Goal: Information Seeking & Learning: Check status

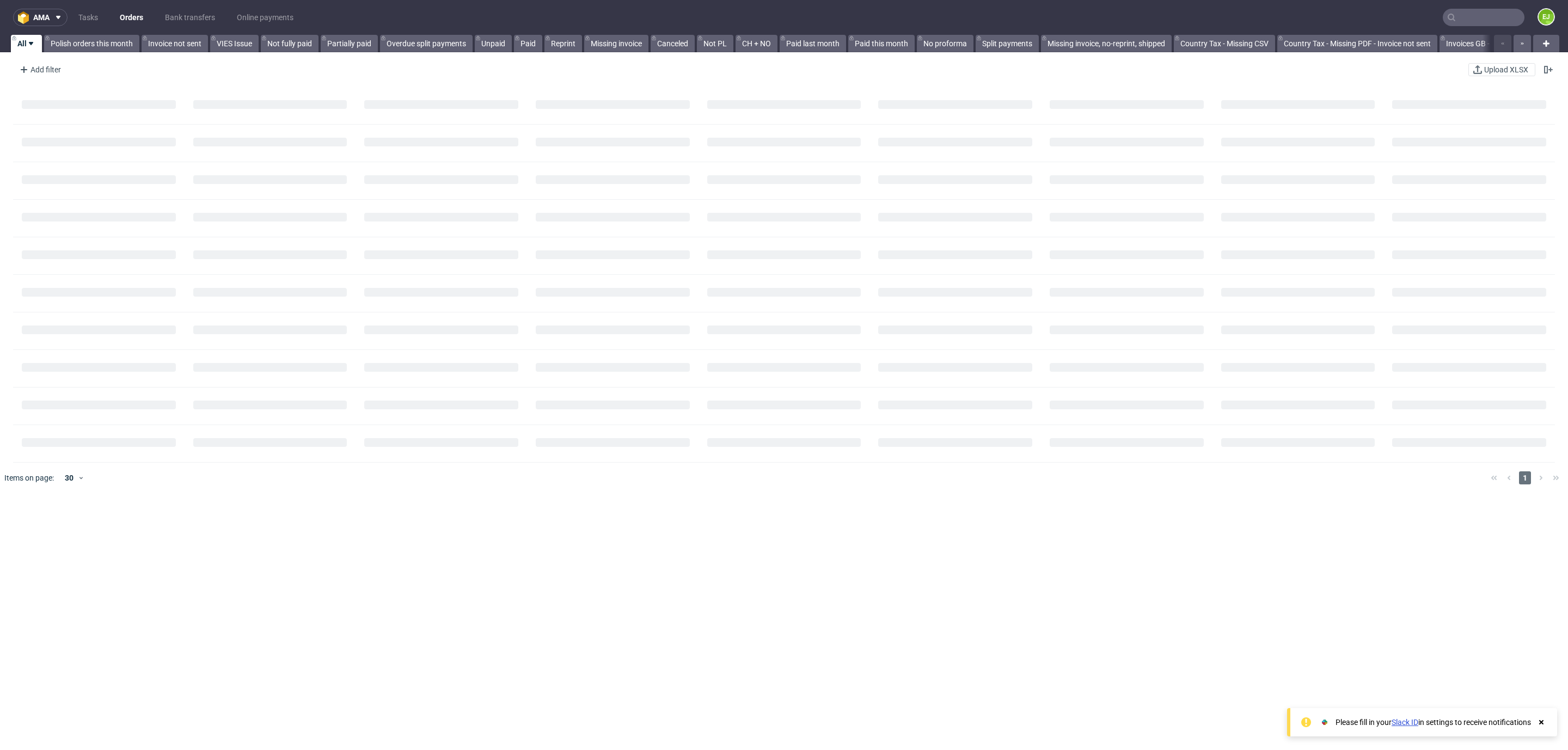
click at [1452, 5] on nav "ama Tasks Orders Bank transfers Online payments EJ" at bounding box center [784, 17] width 1568 height 35
click at [1456, 29] on nav "ama Tasks Orders Bank transfers Online payments EJ" at bounding box center [784, 17] width 1568 height 35
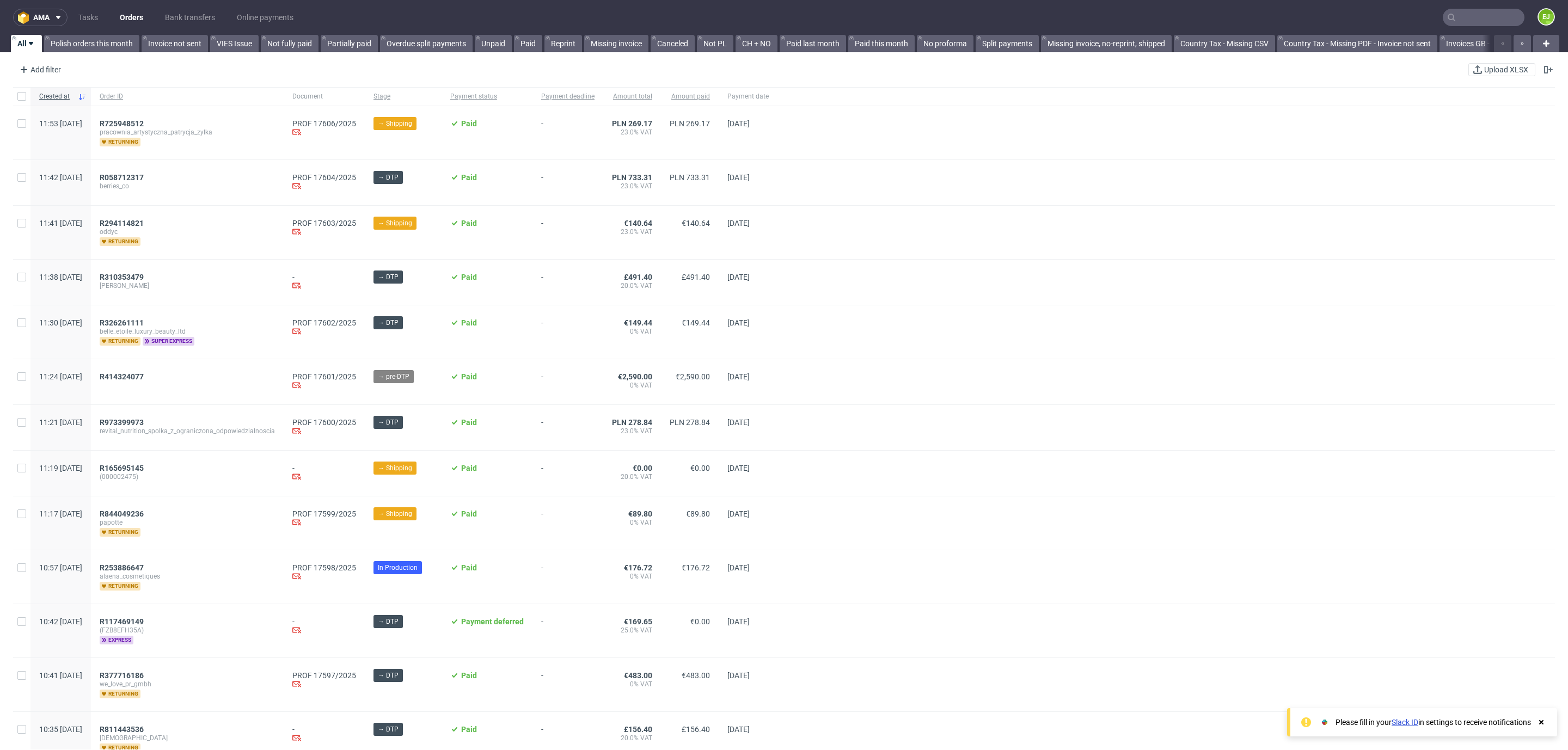
click at [1459, 18] on input "text" at bounding box center [1483, 17] width 82 height 18
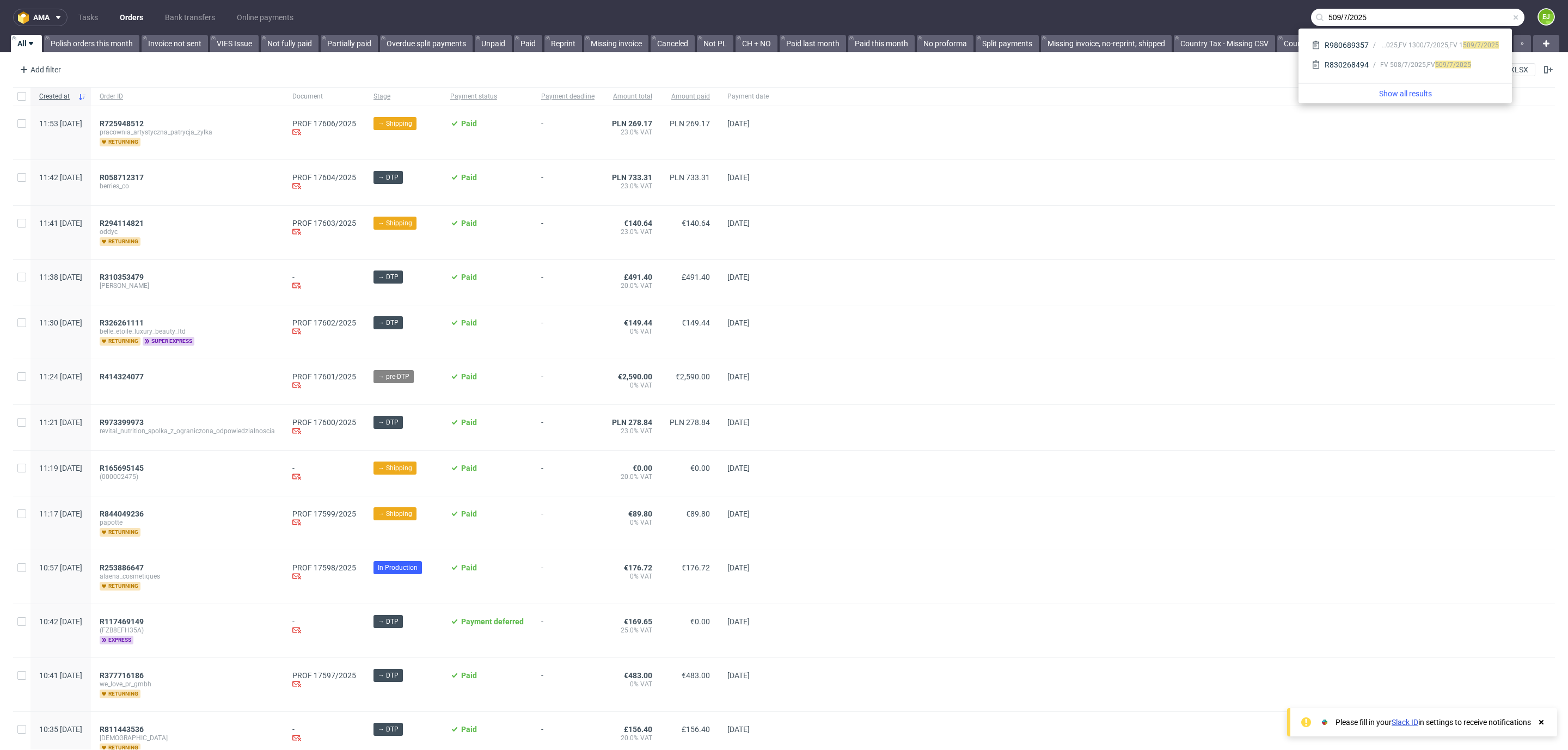
type input "509/7/2025"
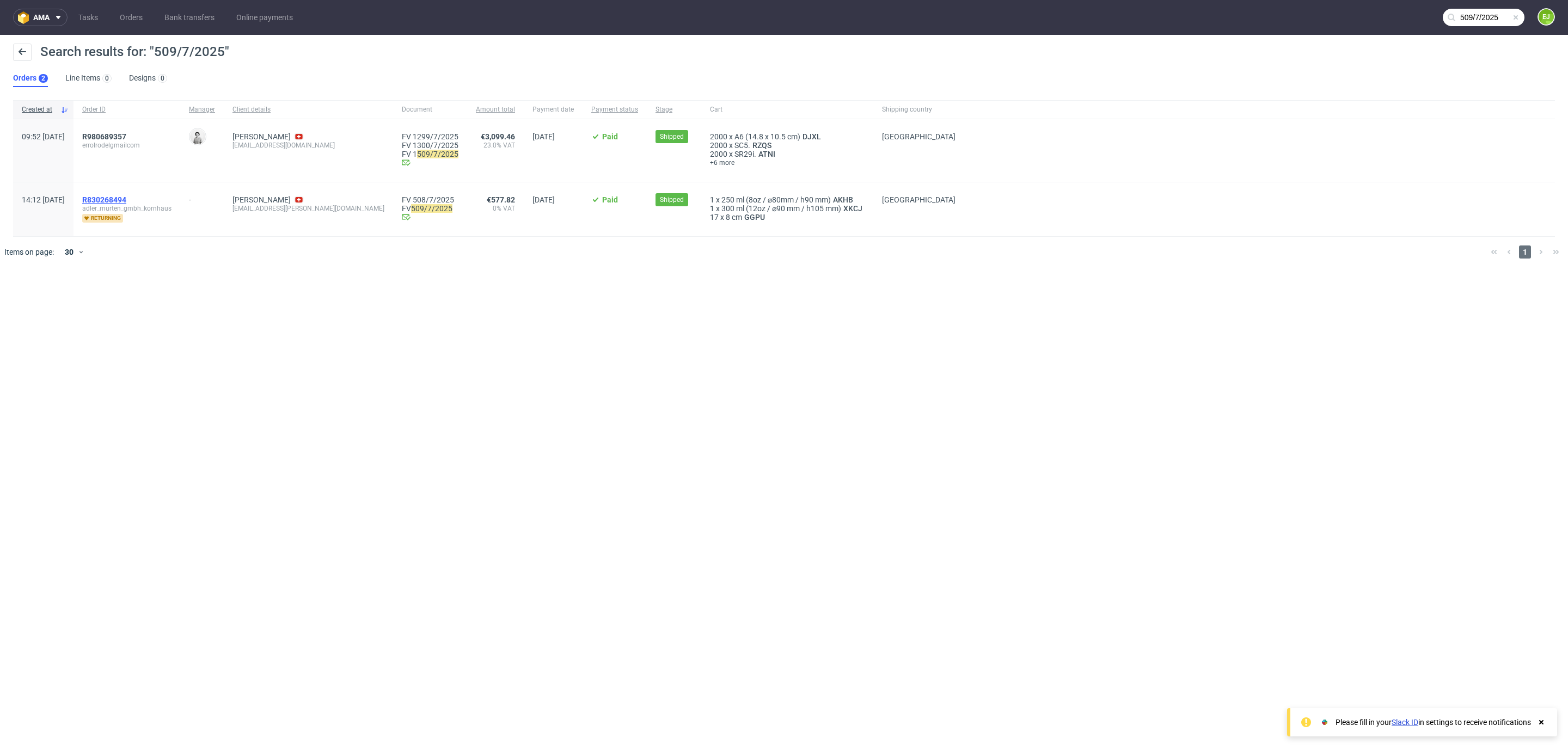
click at [126, 200] on span "R830268494" at bounding box center [104, 199] width 44 height 8
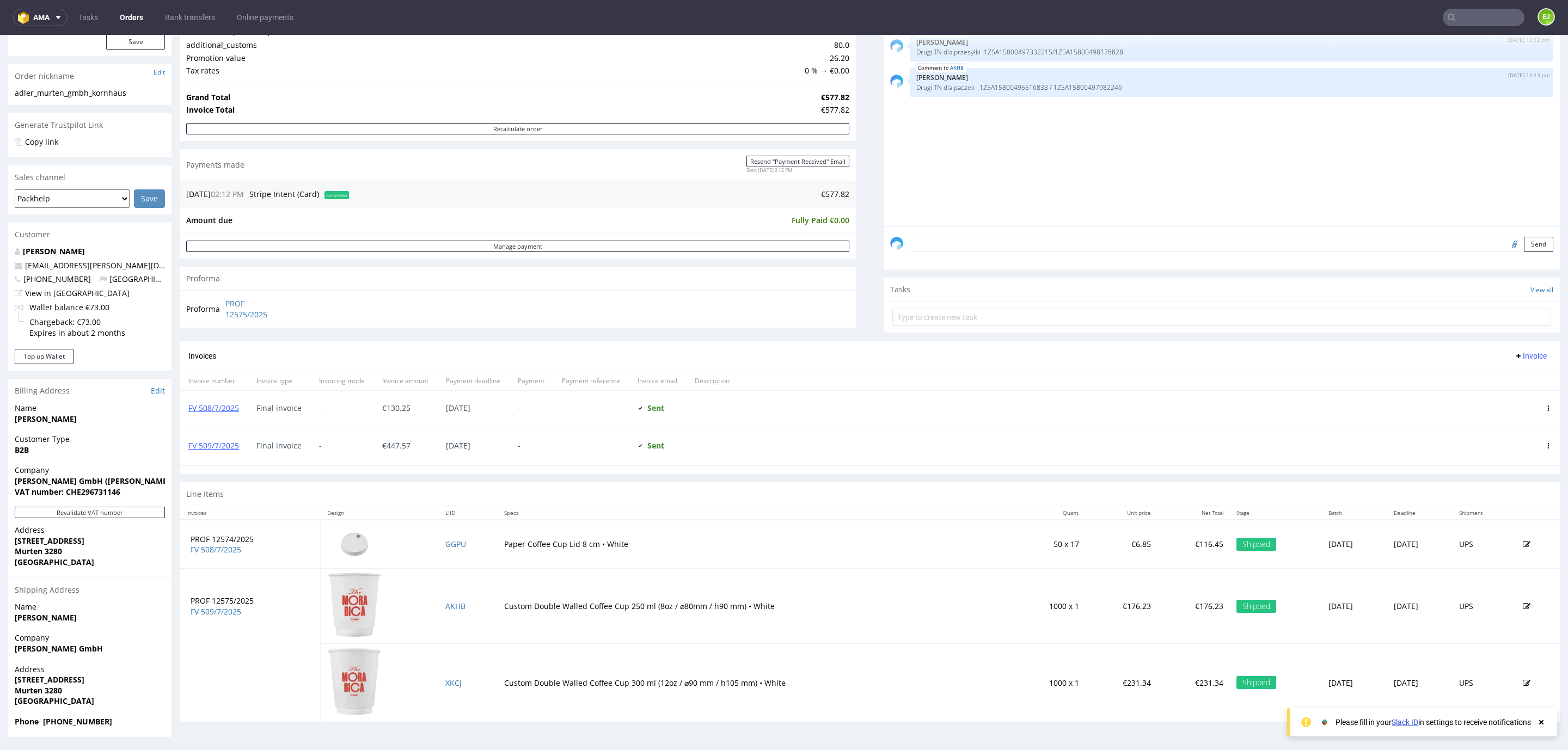
scroll to position [2, 0]
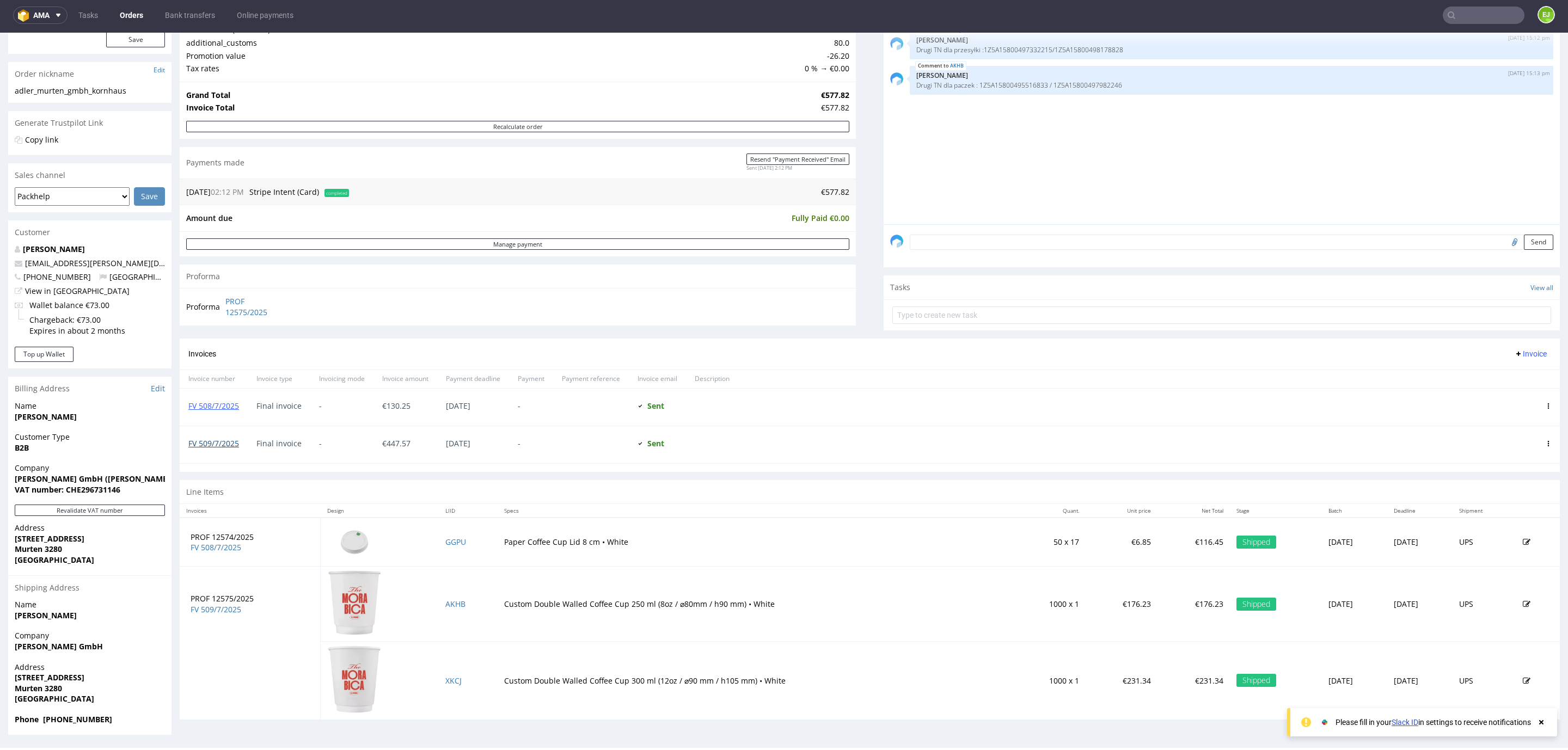
click at [204, 444] on link "FV 509/7/2025" at bounding box center [214, 442] width 51 height 10
click at [1449, 14] on input "text" at bounding box center [1483, 15] width 82 height 18
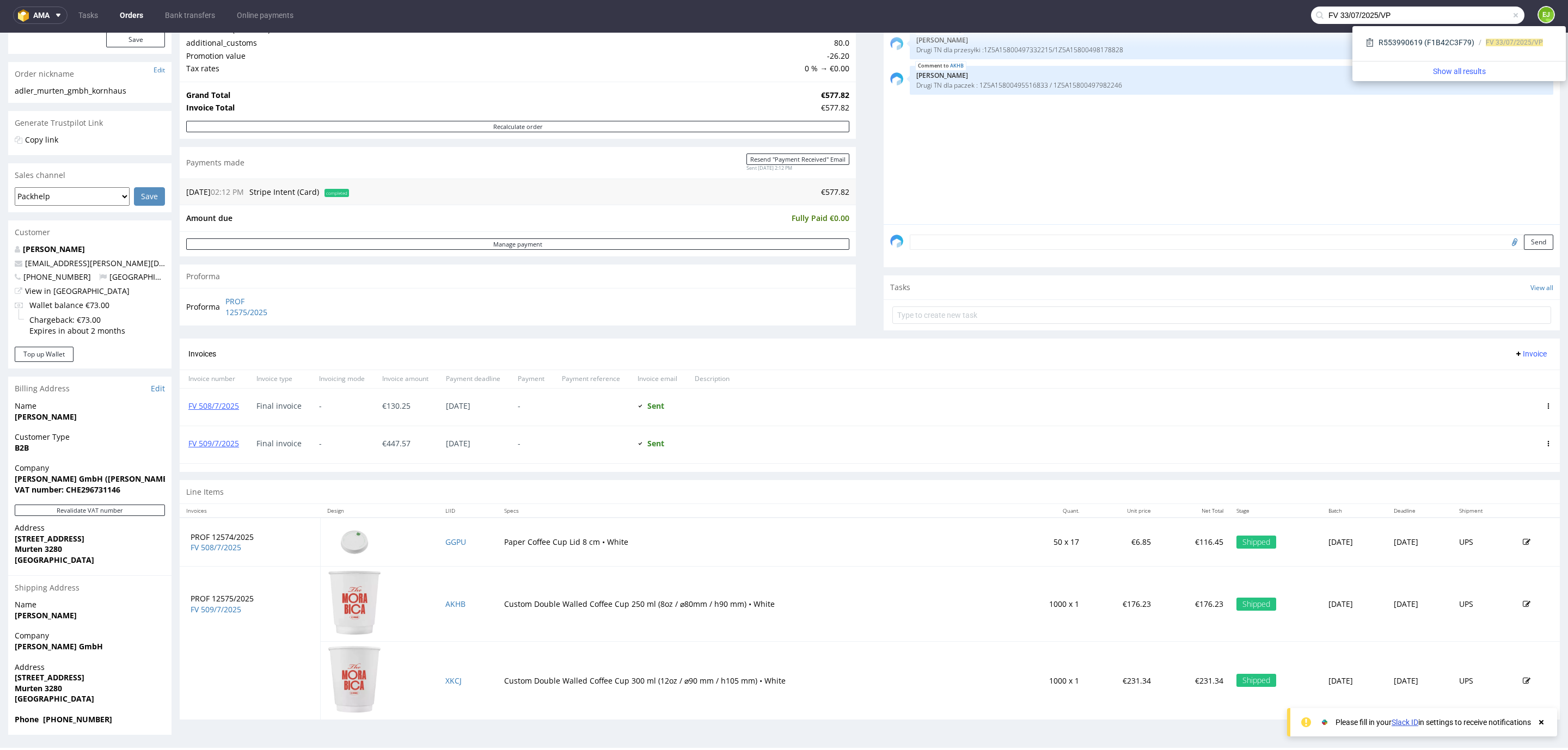
type input "FV 33/07/2025/VP"
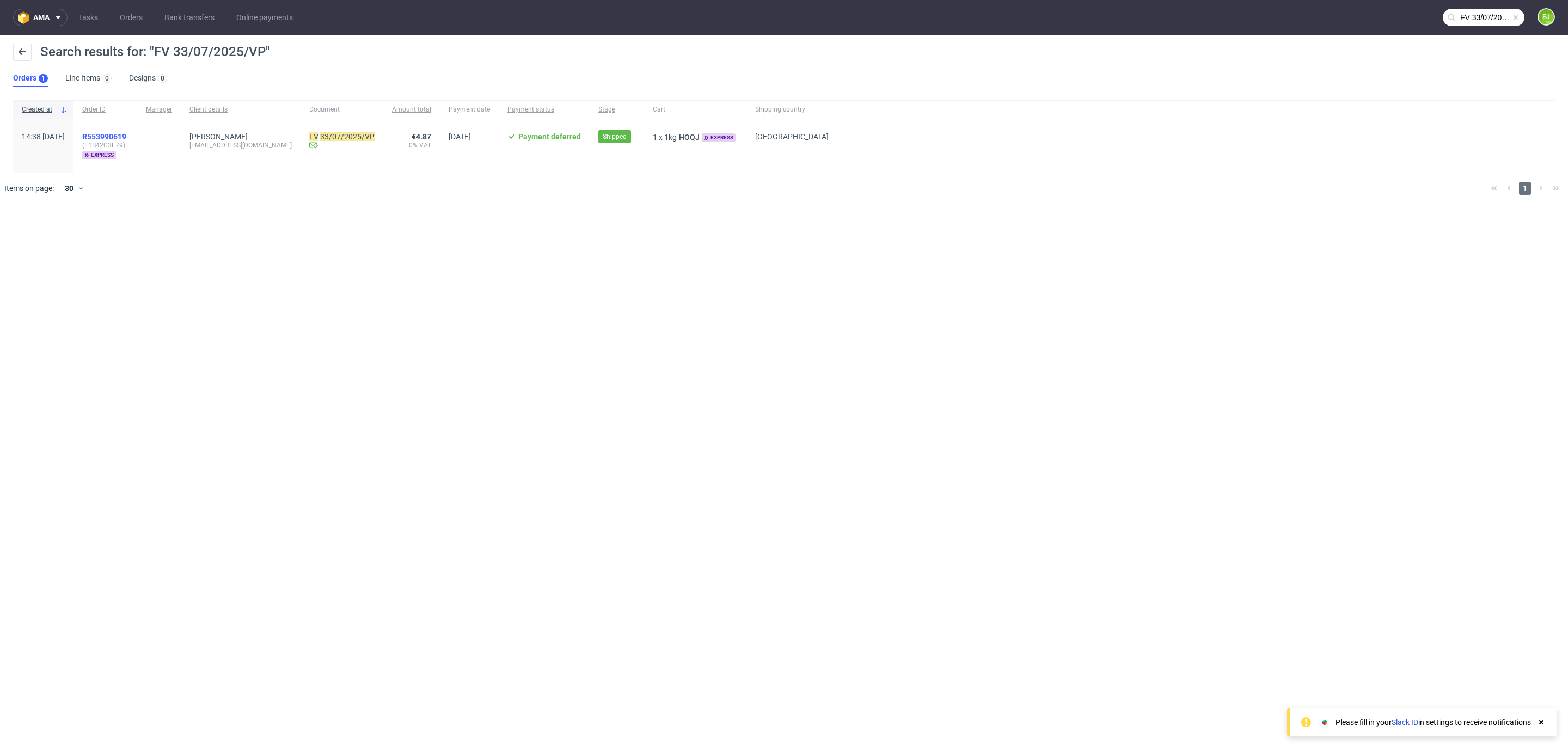
click at [126, 134] on span "R553990619" at bounding box center [104, 136] width 44 height 8
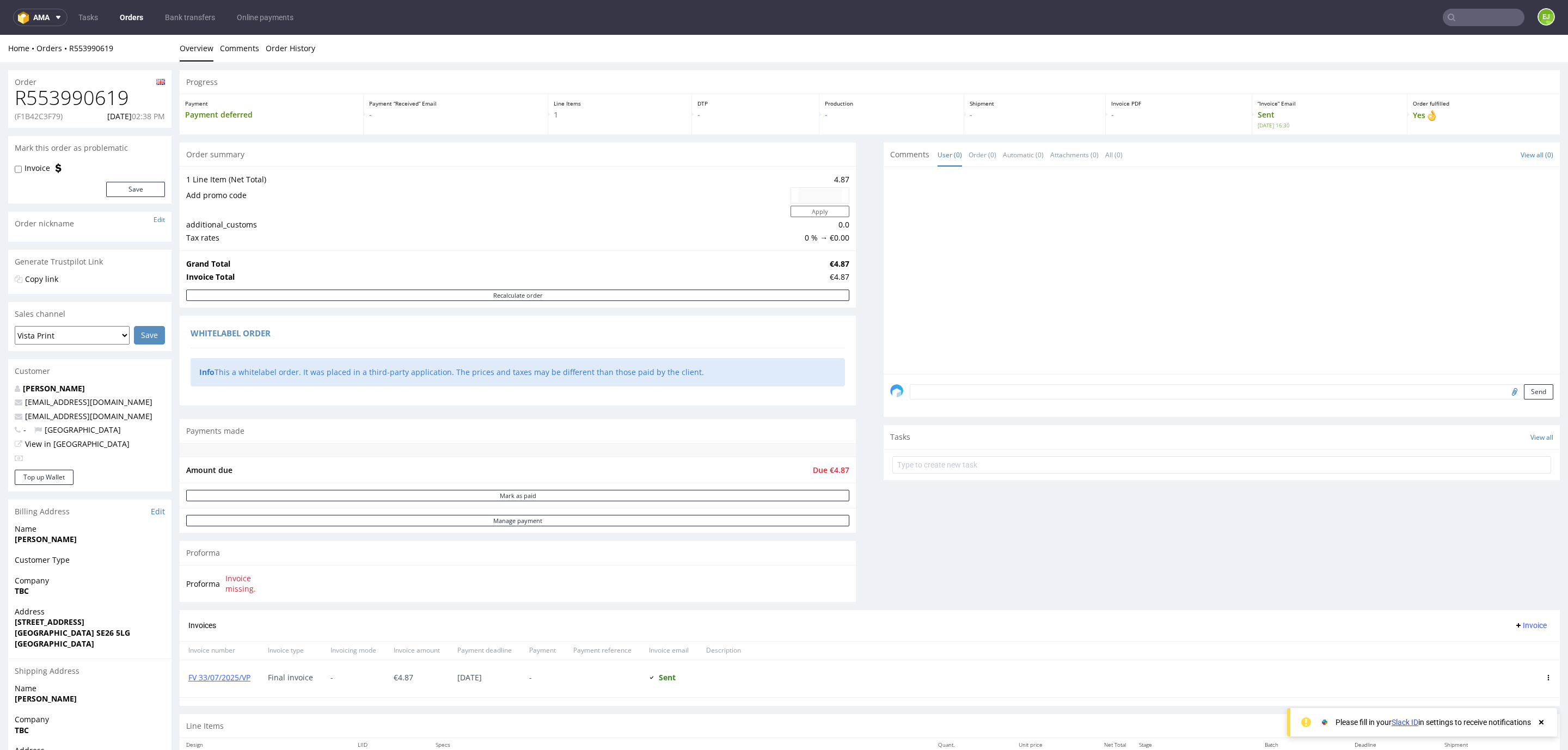
click at [236, 689] on div "FV 33/07/2025/VP" at bounding box center [219, 678] width 79 height 37
click at [236, 682] on link "FV 33/07/2025/VP" at bounding box center [219, 677] width 62 height 10
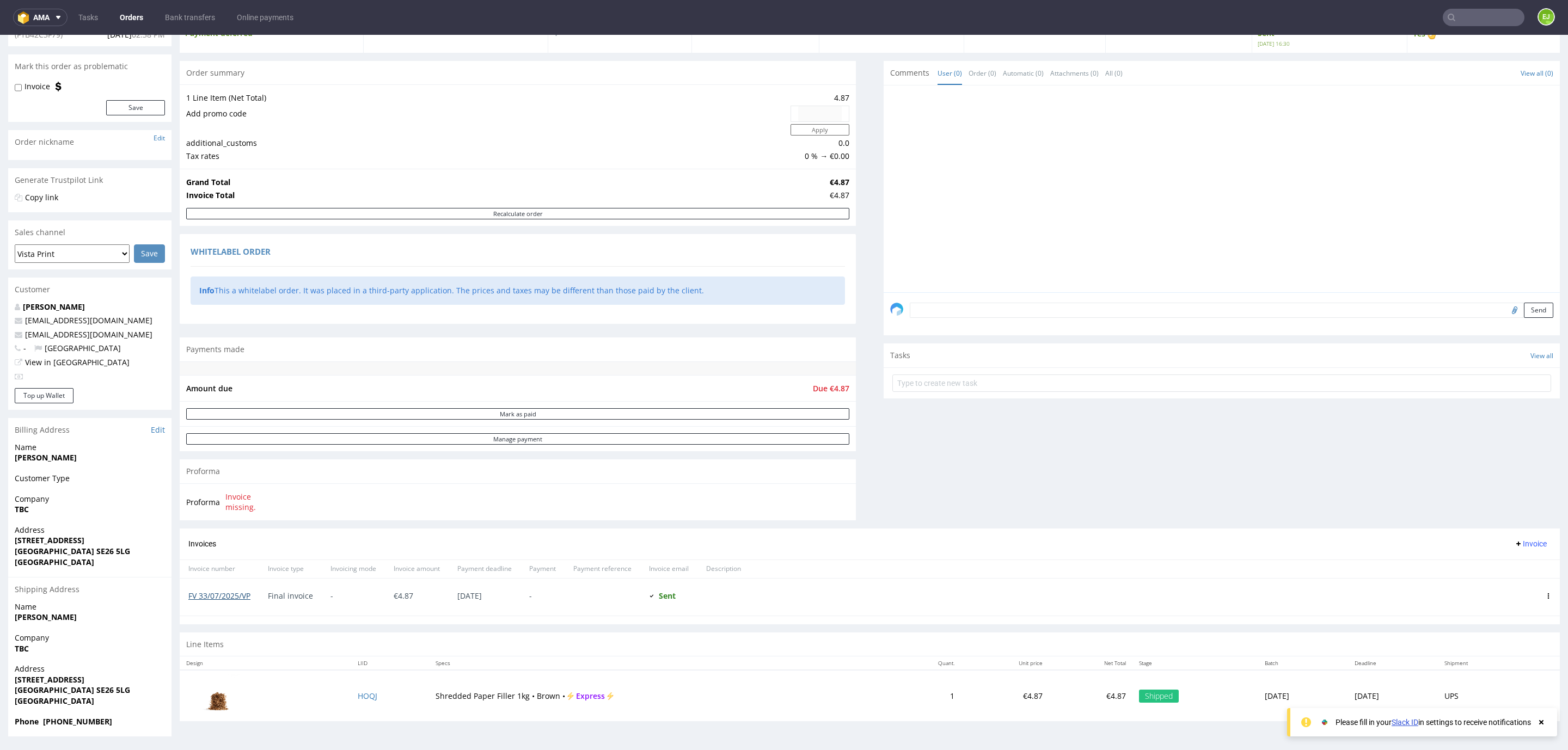
scroll to position [2, 0]
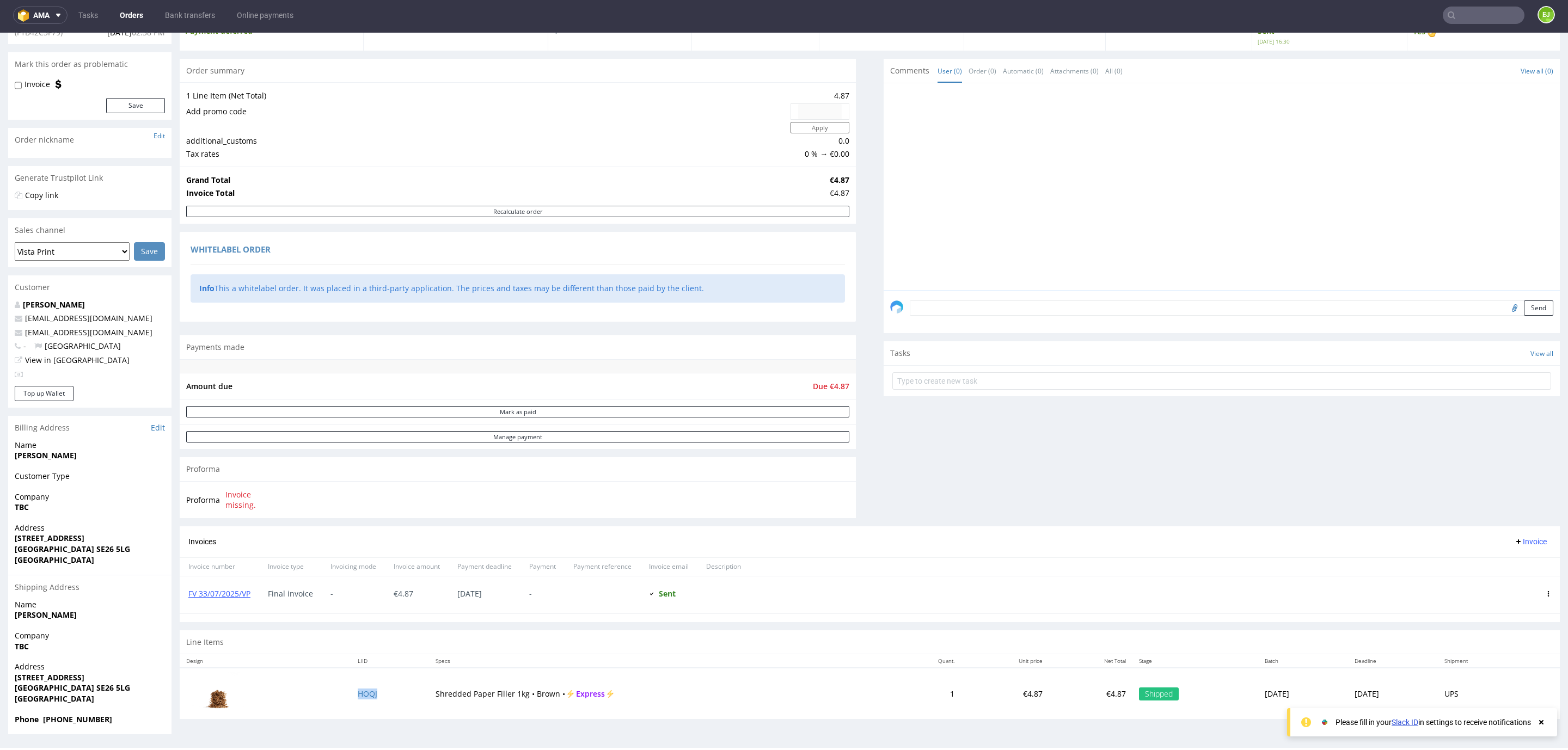
click at [362, 690] on td "HOQJ" at bounding box center [389, 693] width 78 height 51
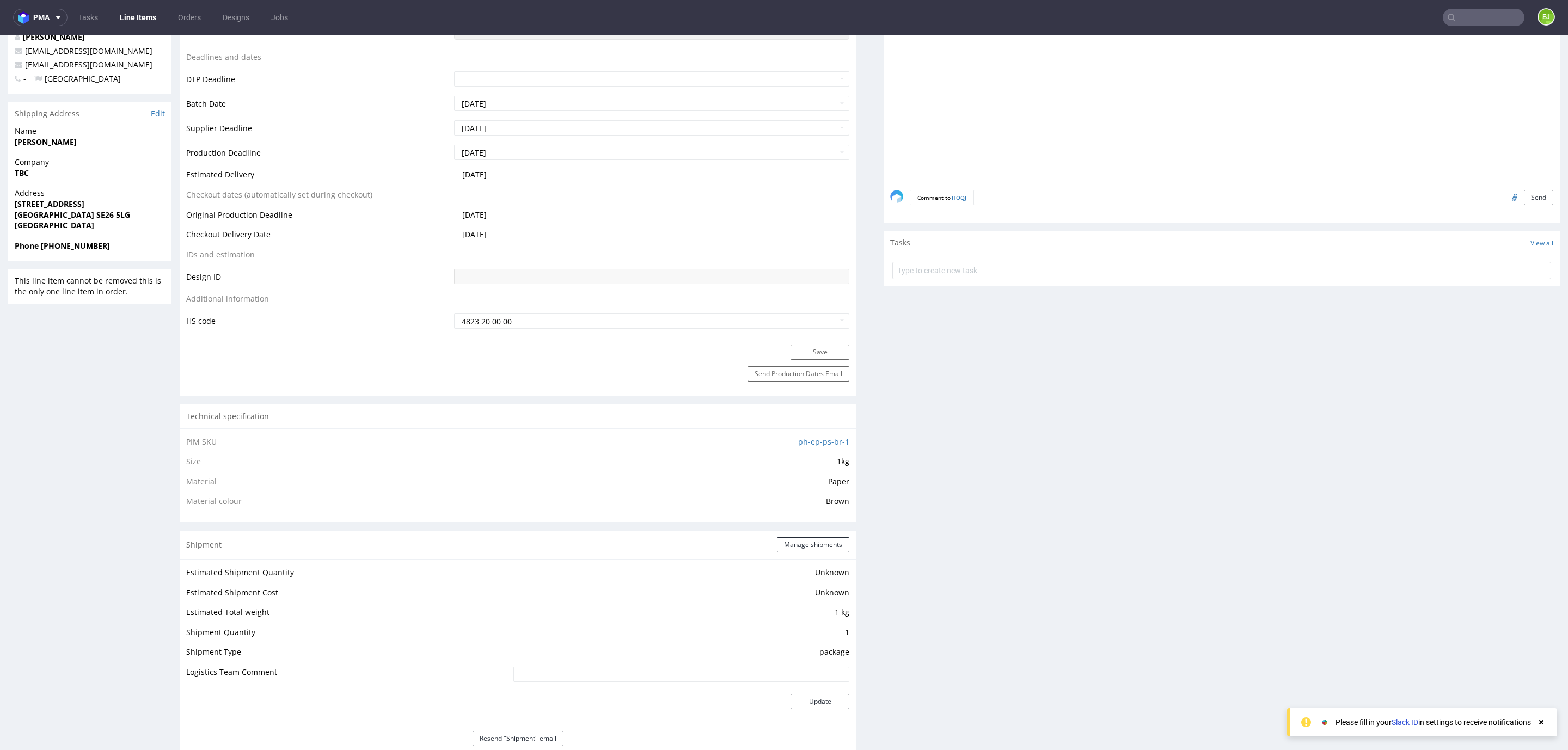
scroll to position [816, 0]
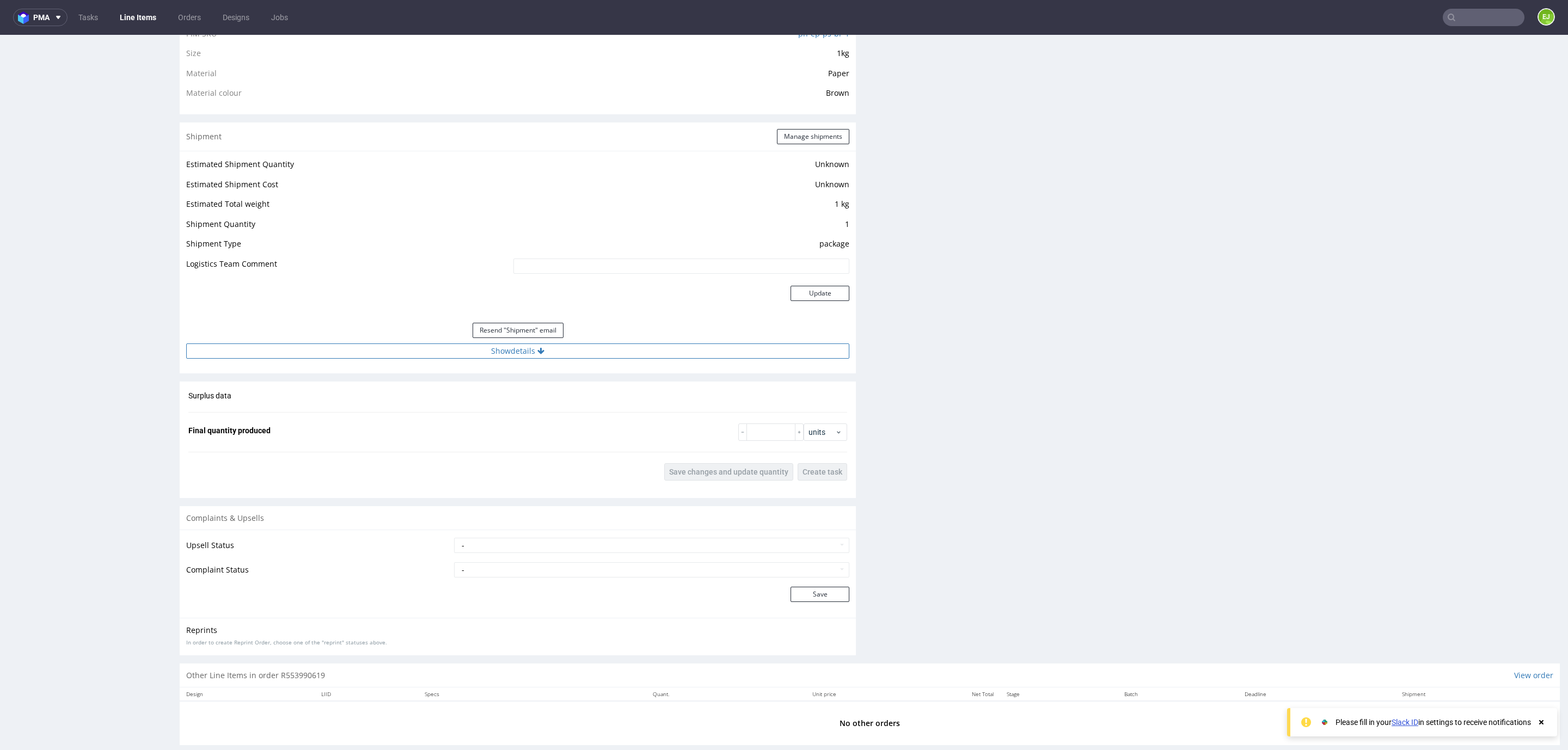
click at [565, 349] on button "Show details" at bounding box center [517, 351] width 663 height 15
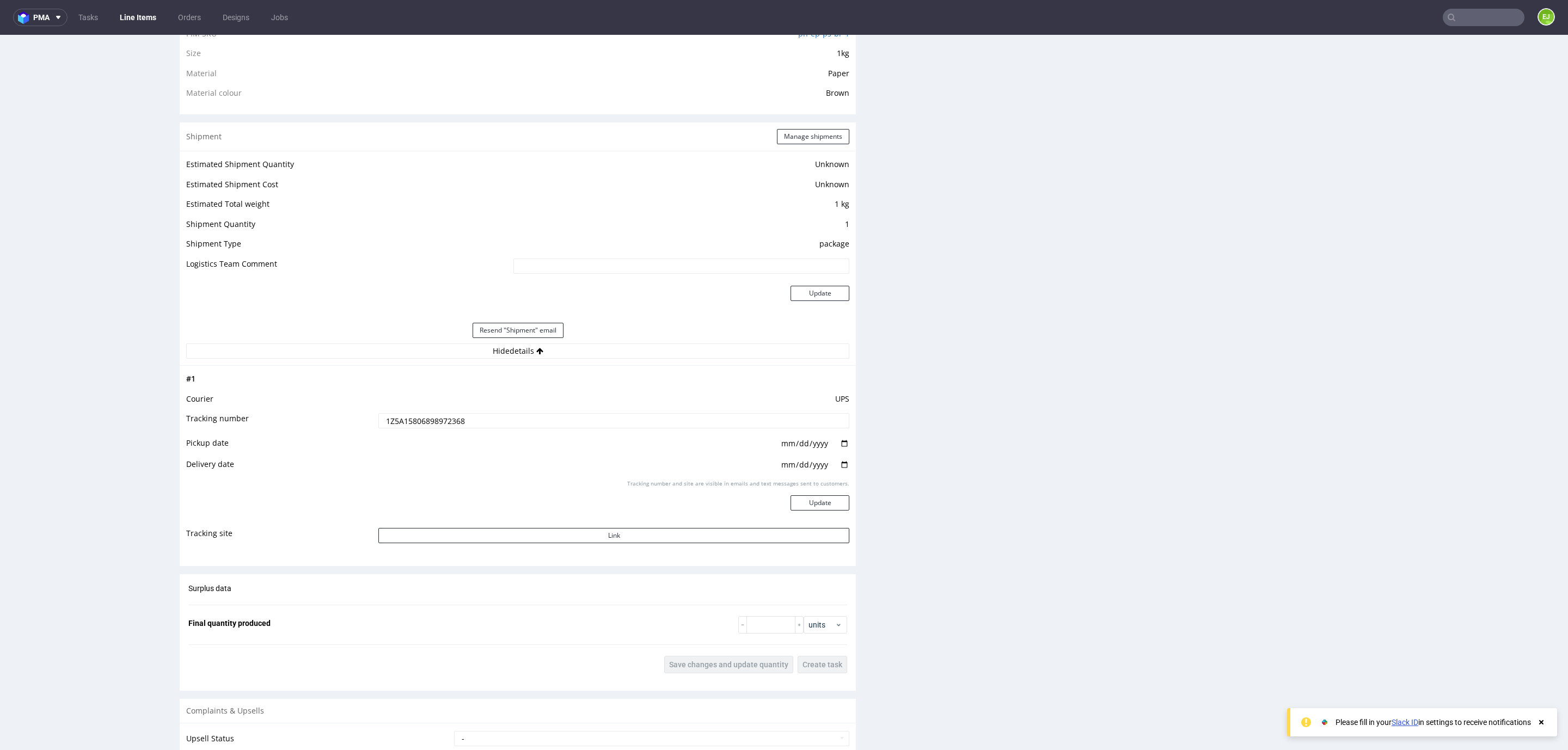
click at [459, 423] on input "1Z5A15806898972368" at bounding box center [614, 421] width 471 height 15
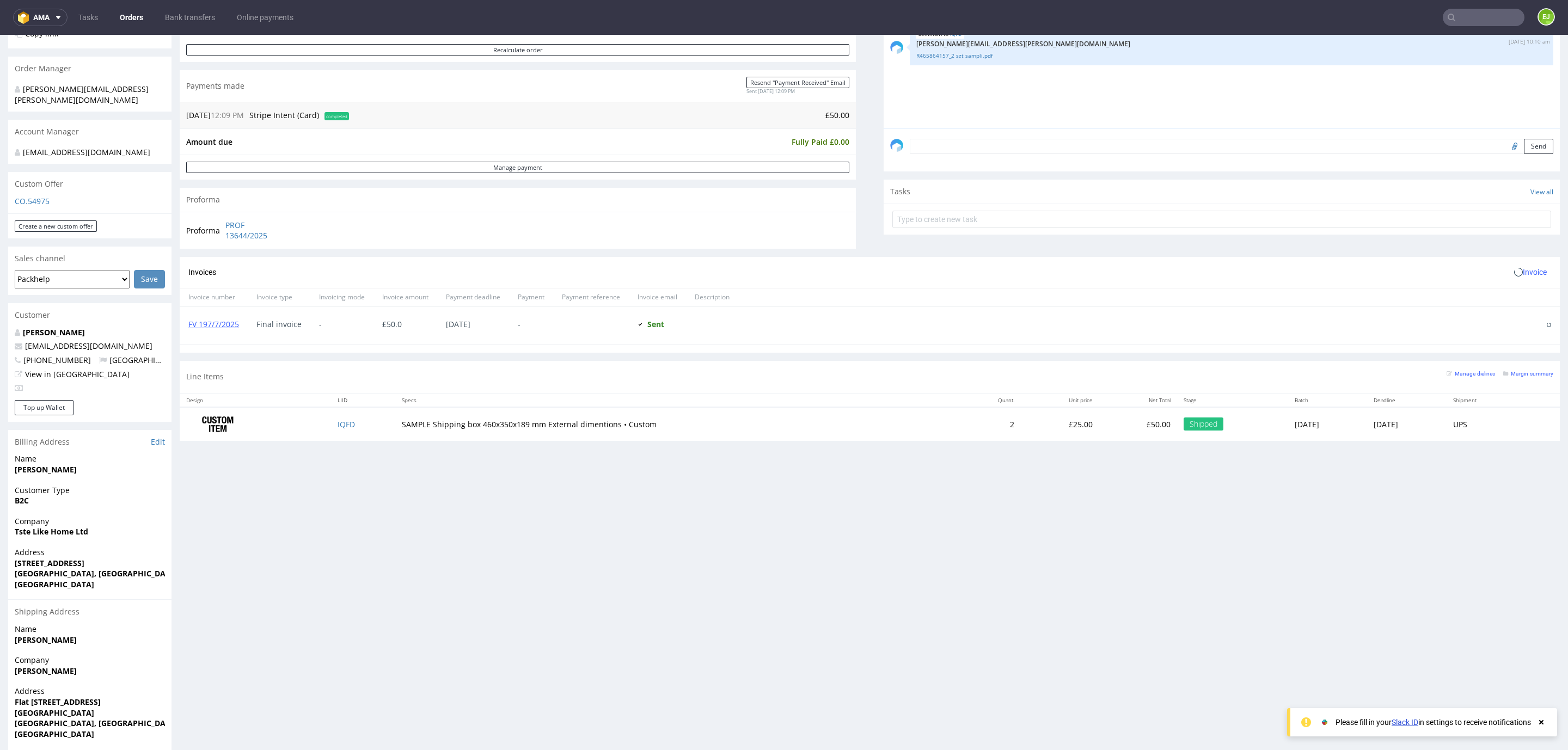
scroll to position [268, 0]
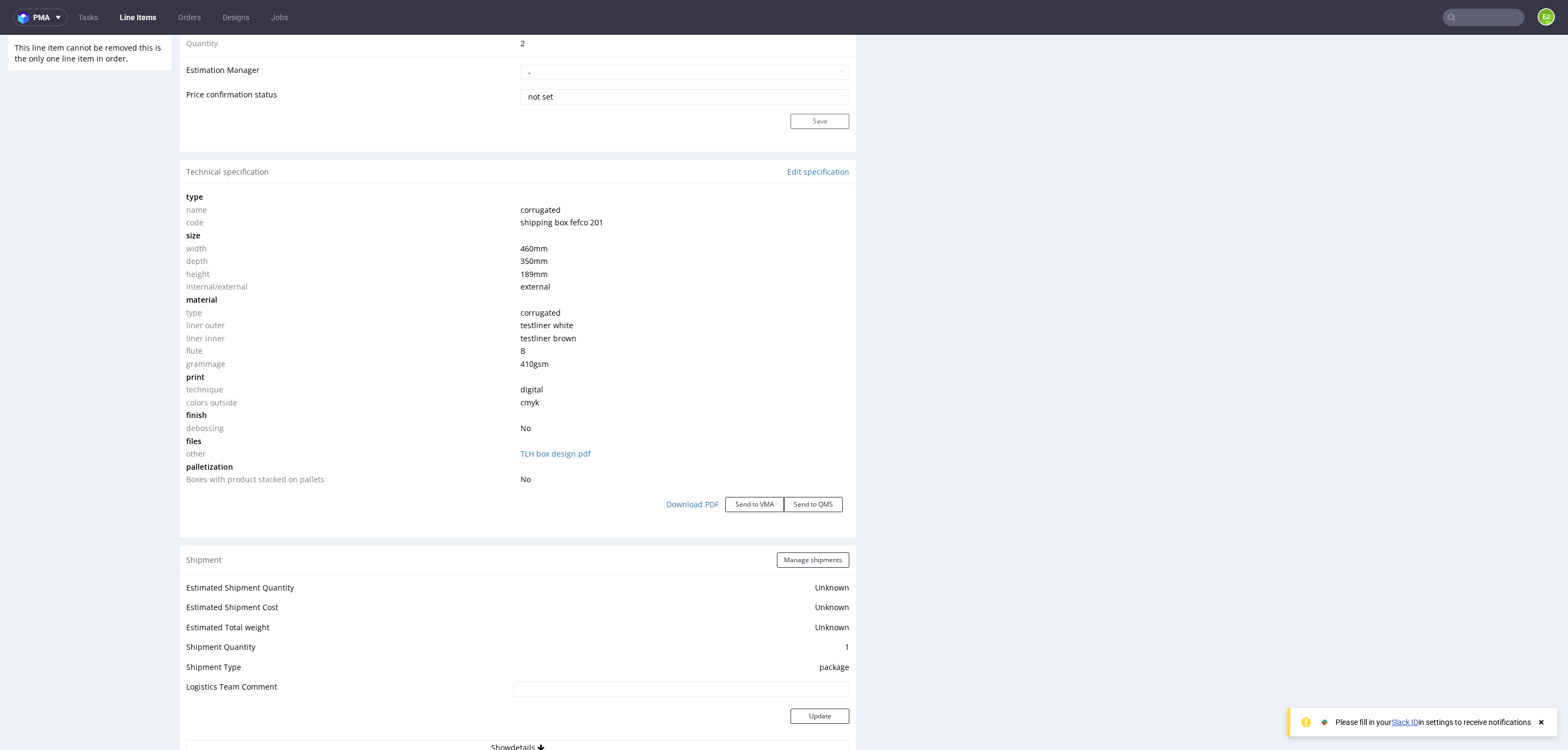
scroll to position [1207, 0]
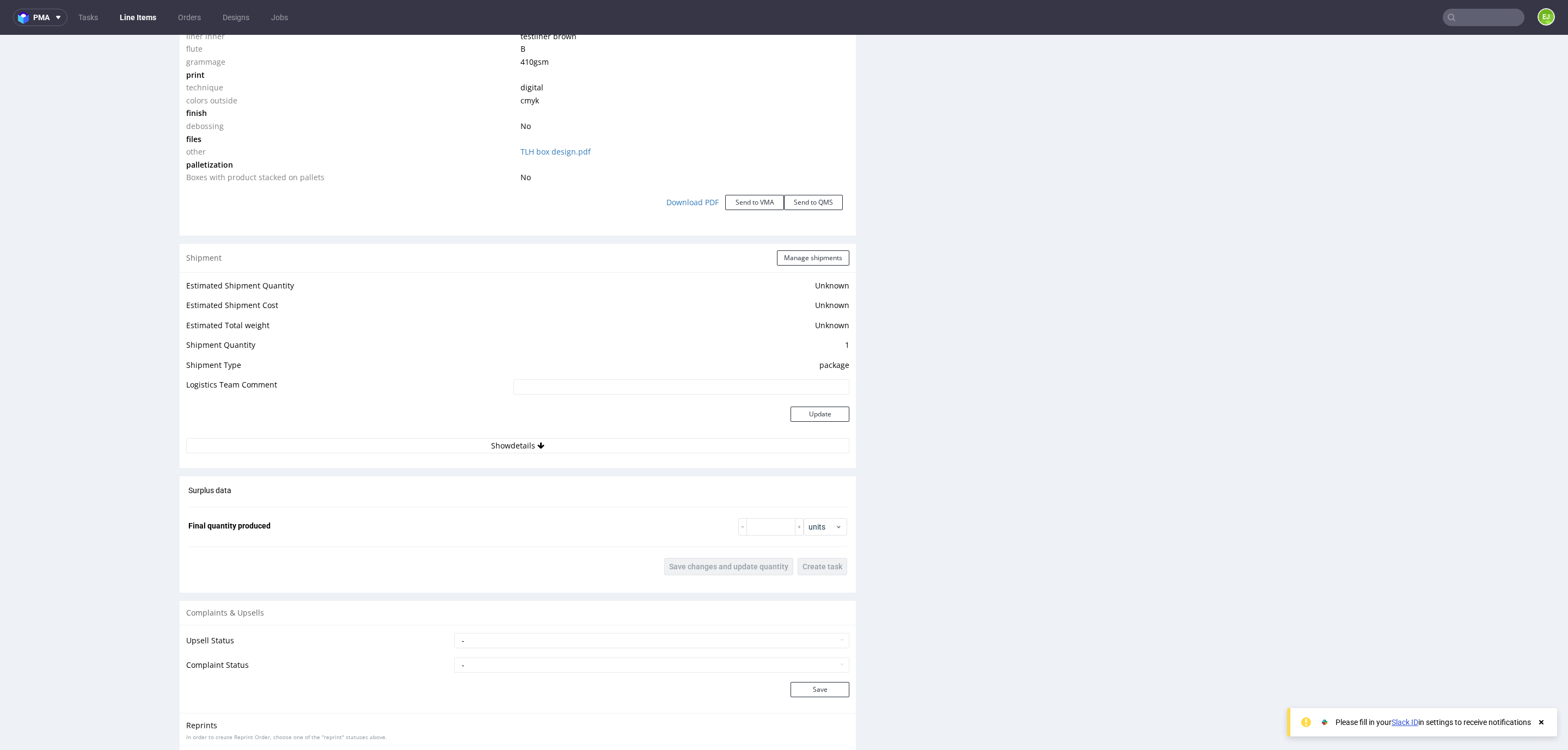
click at [334, 432] on td at bounding box center [348, 421] width 325 height 35
click at [332, 436] on td at bounding box center [348, 421] width 325 height 35
click at [331, 443] on button "Show details" at bounding box center [517, 446] width 663 height 15
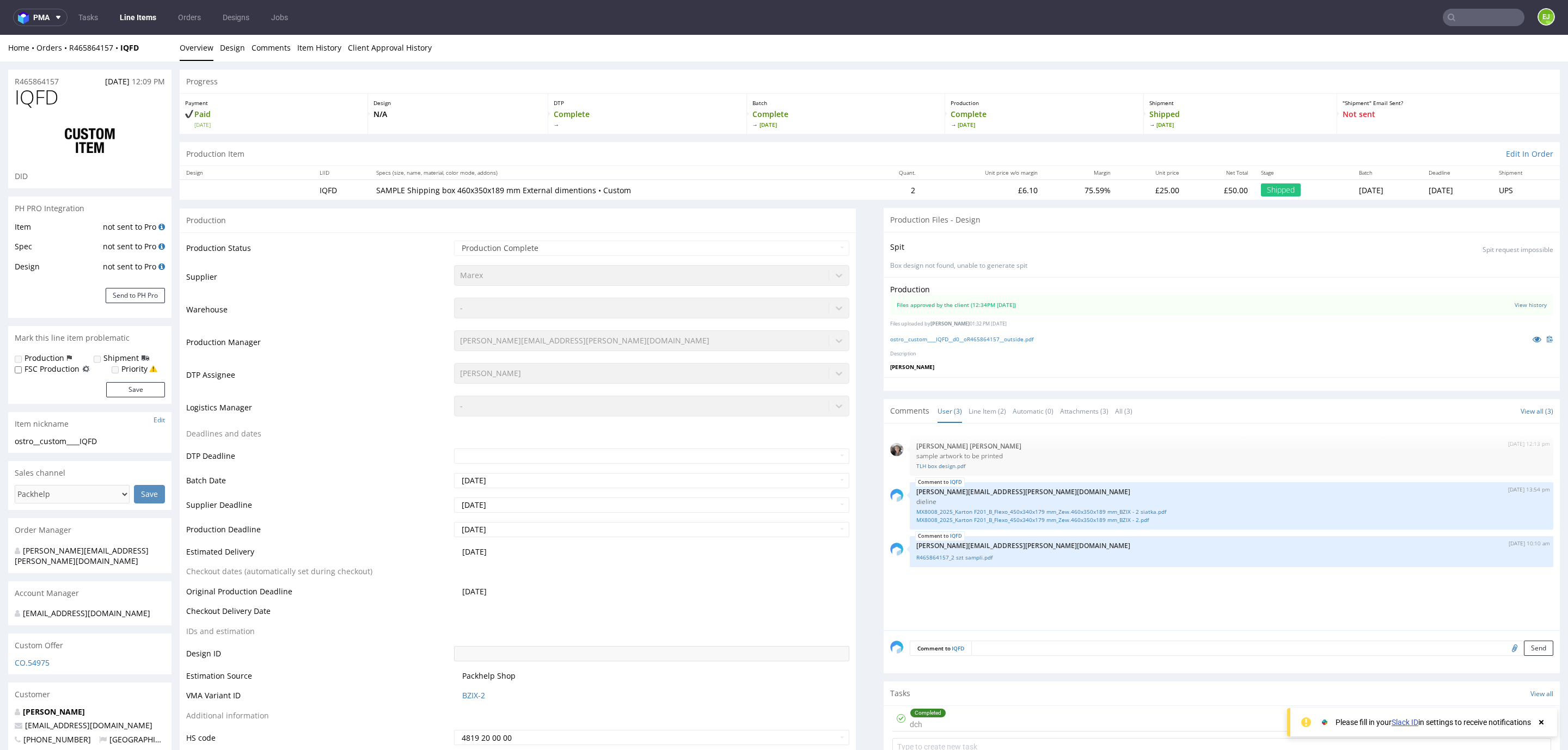
scroll to position [0, 0]
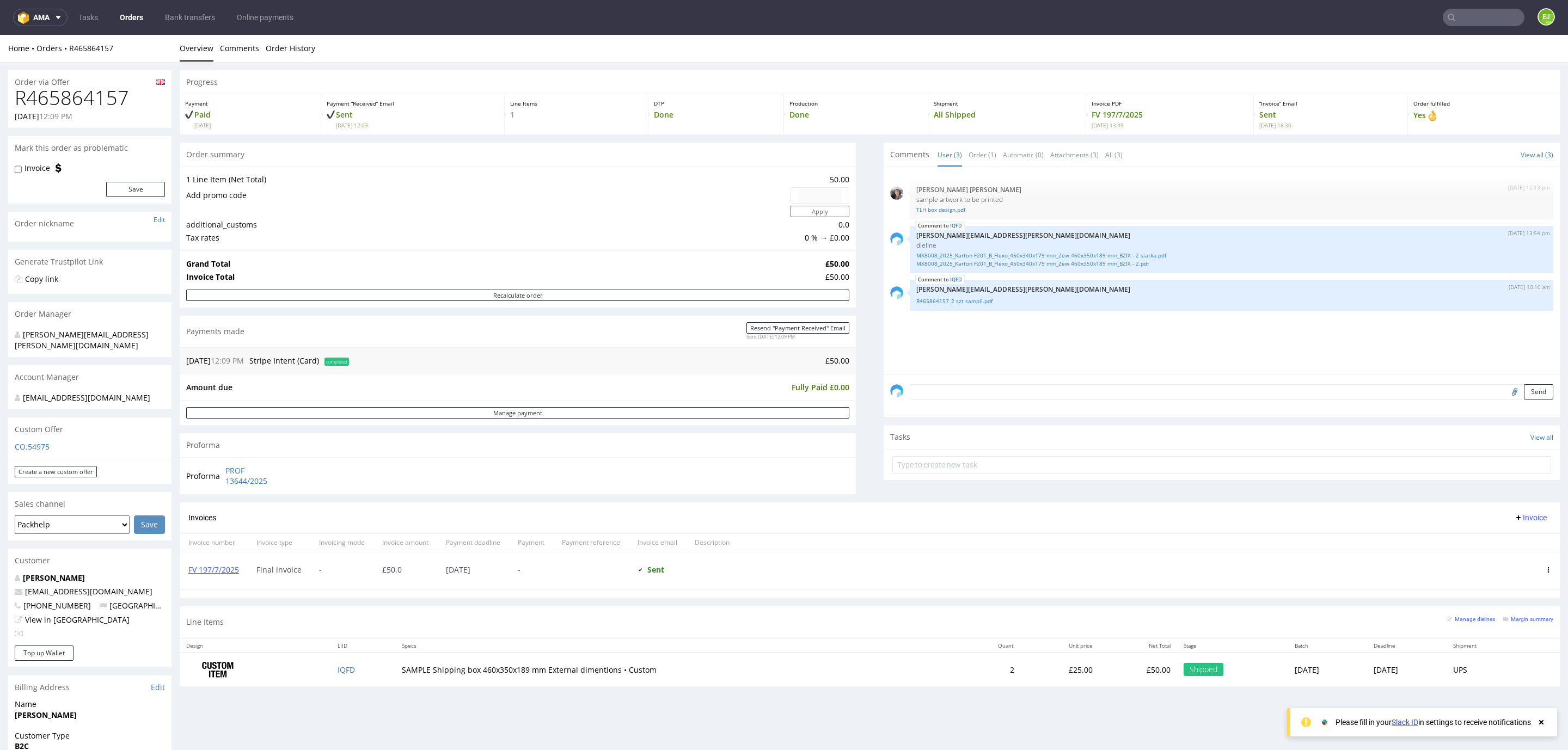
click at [1449, 7] on nav "ama Tasks Orders Bank transfers Online payments EJ" at bounding box center [784, 17] width 1568 height 35
click at [1449, 10] on input "text" at bounding box center [1483, 17] width 82 height 18
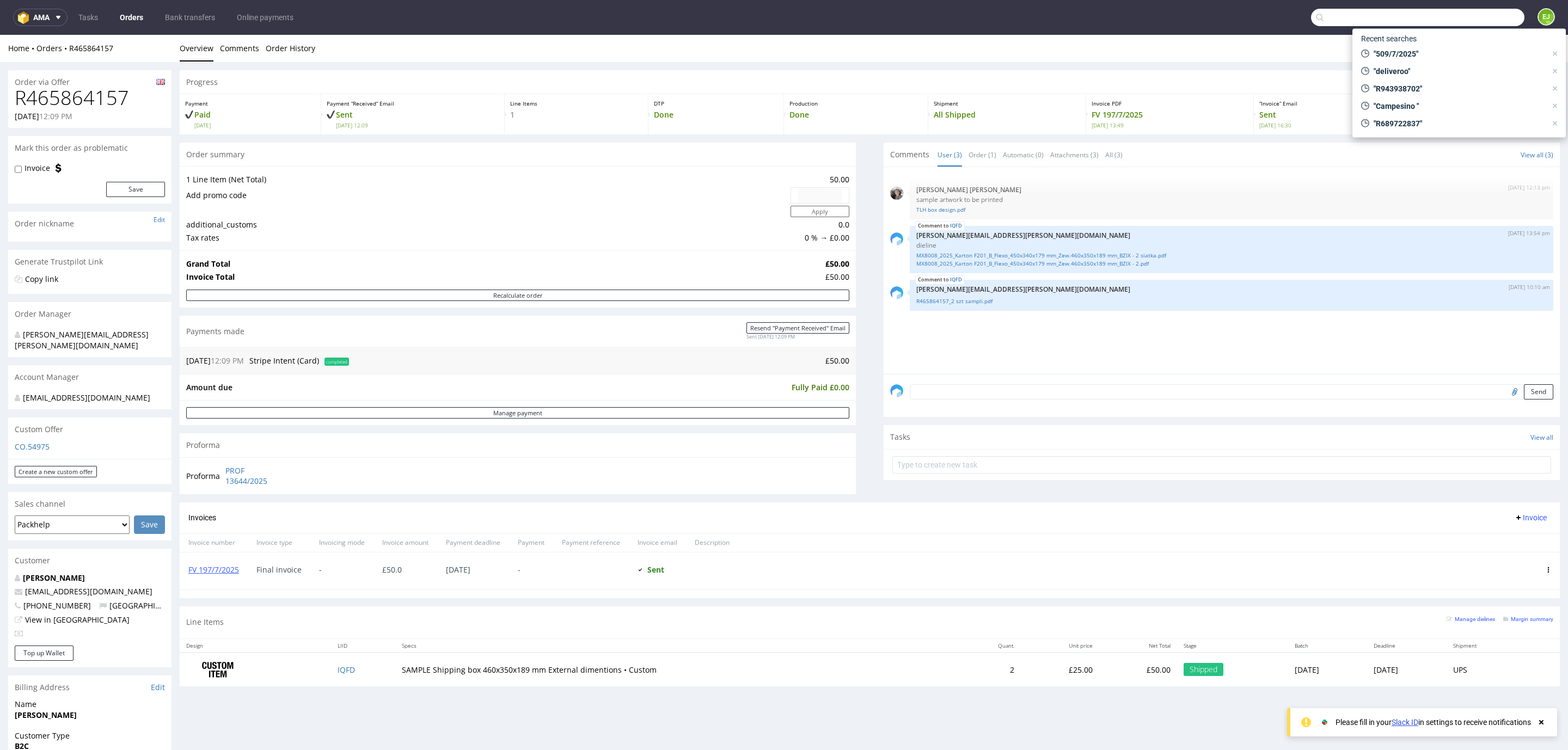
paste input "R943938702"
type input "R943938702"
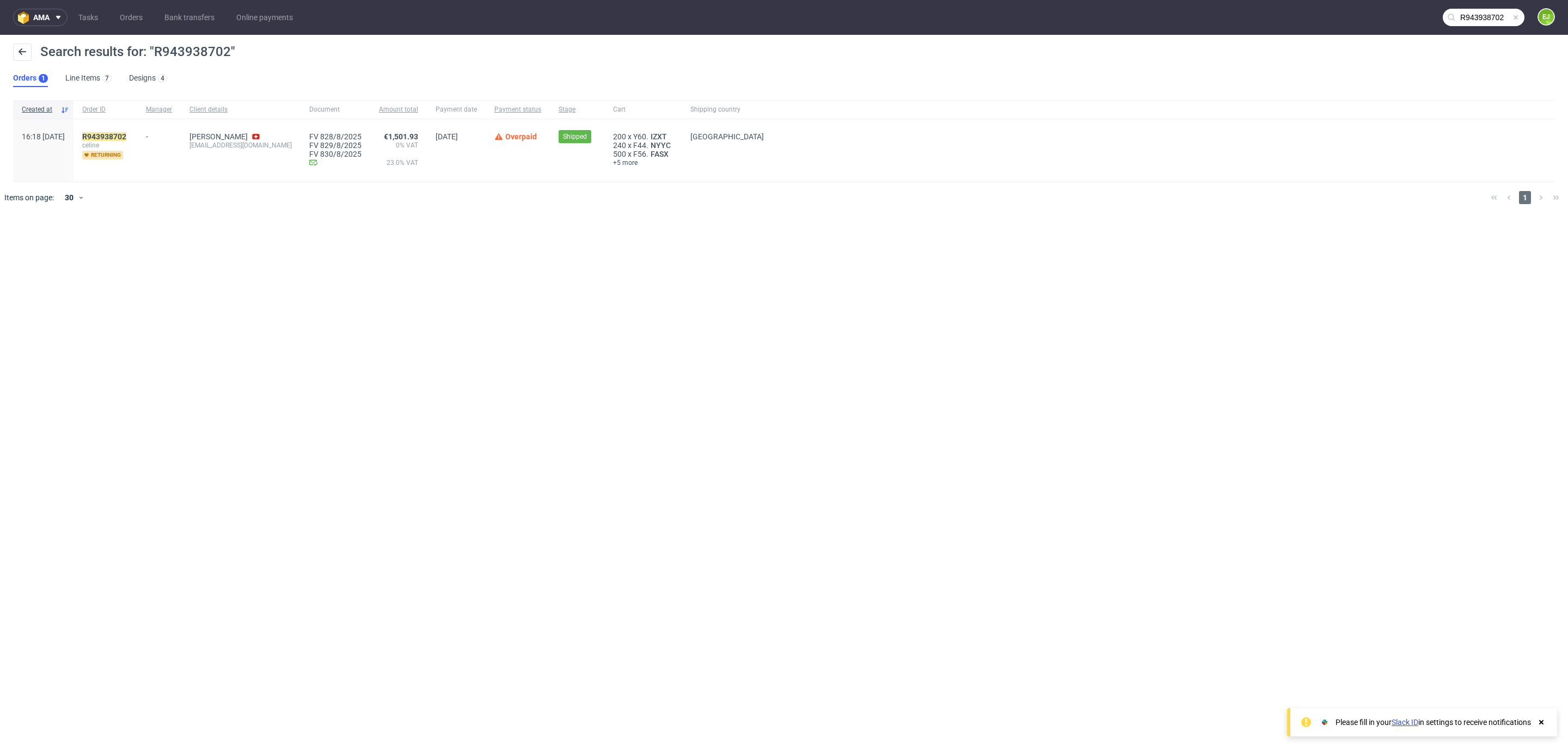
click at [137, 129] on div "R943938702 celine returning" at bounding box center [105, 150] width 64 height 62
click at [126, 134] on mark "R943938702" at bounding box center [104, 136] width 44 height 8
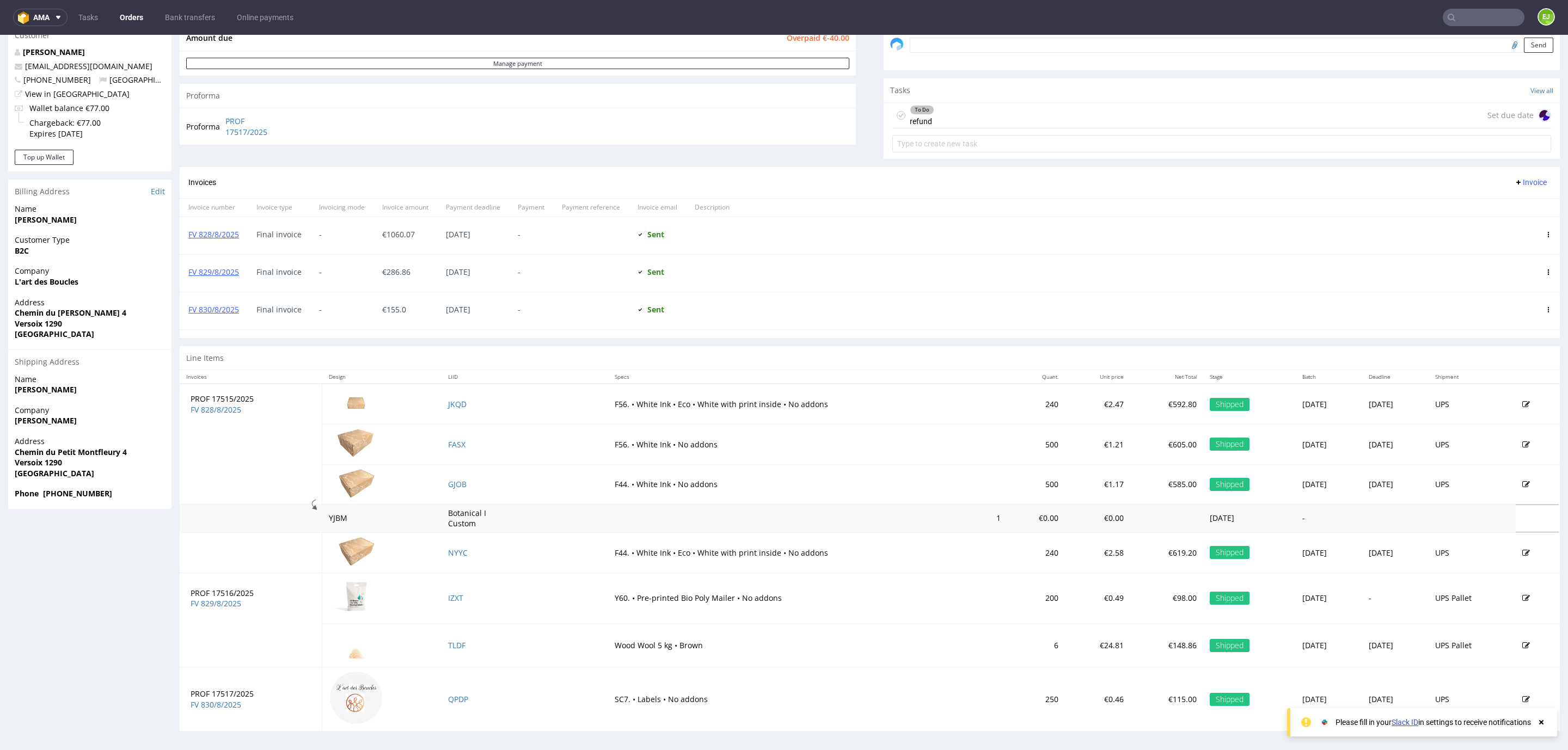
scroll to position [353, 0]
click at [1459, 18] on input "text" at bounding box center [1483, 17] width 82 height 18
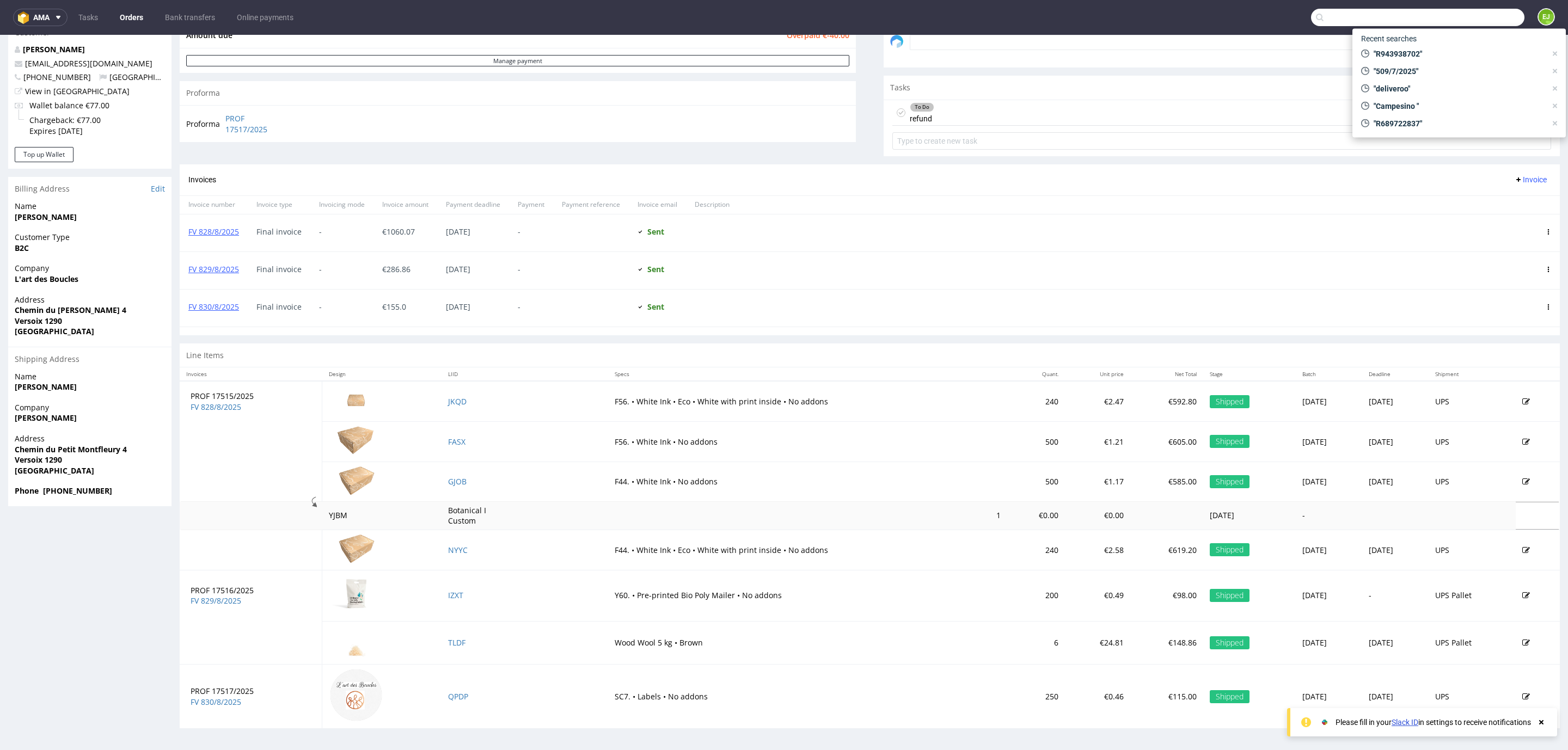
paste input "R748714719"
type input "R748714719"
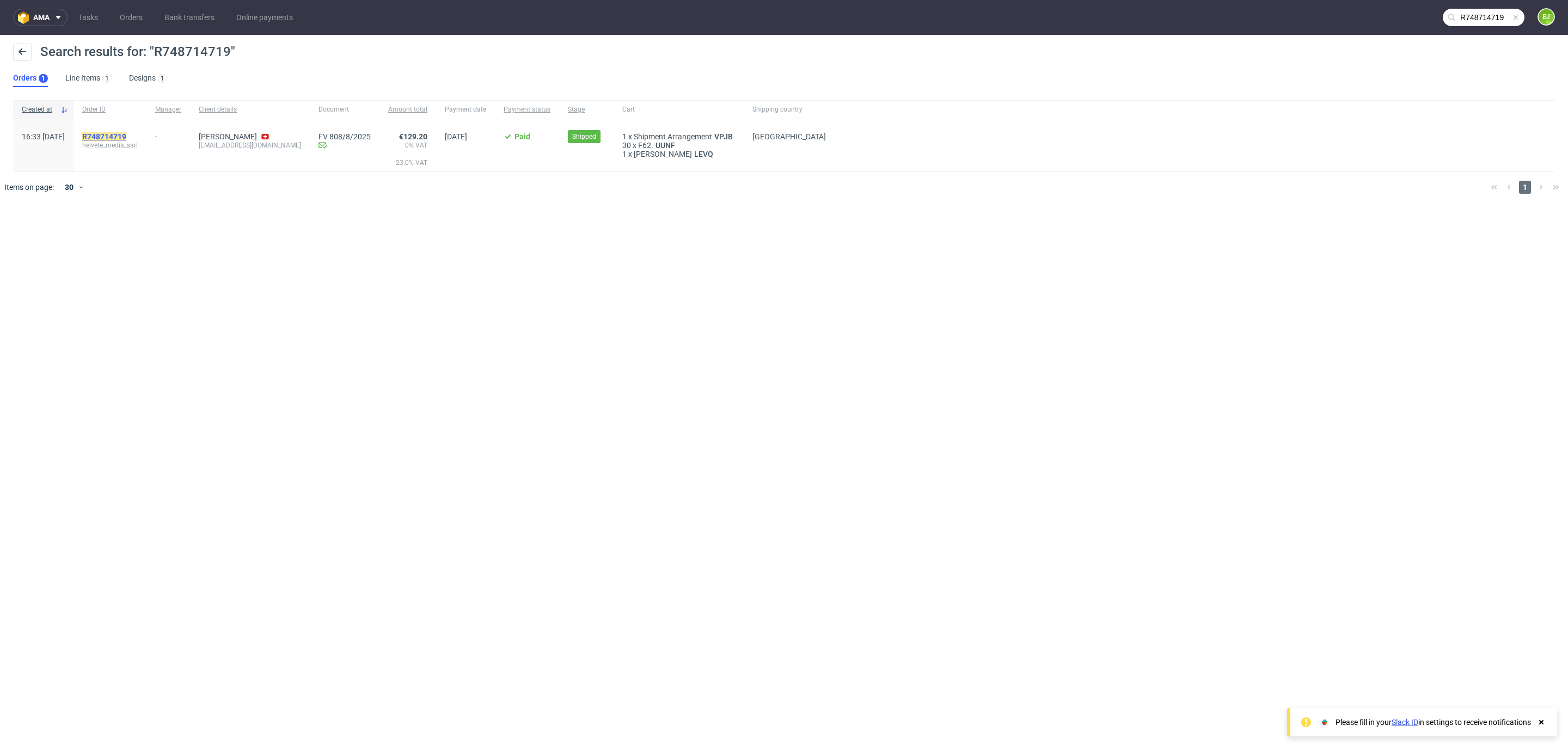
click at [126, 137] on mark "R748714719" at bounding box center [104, 136] width 44 height 8
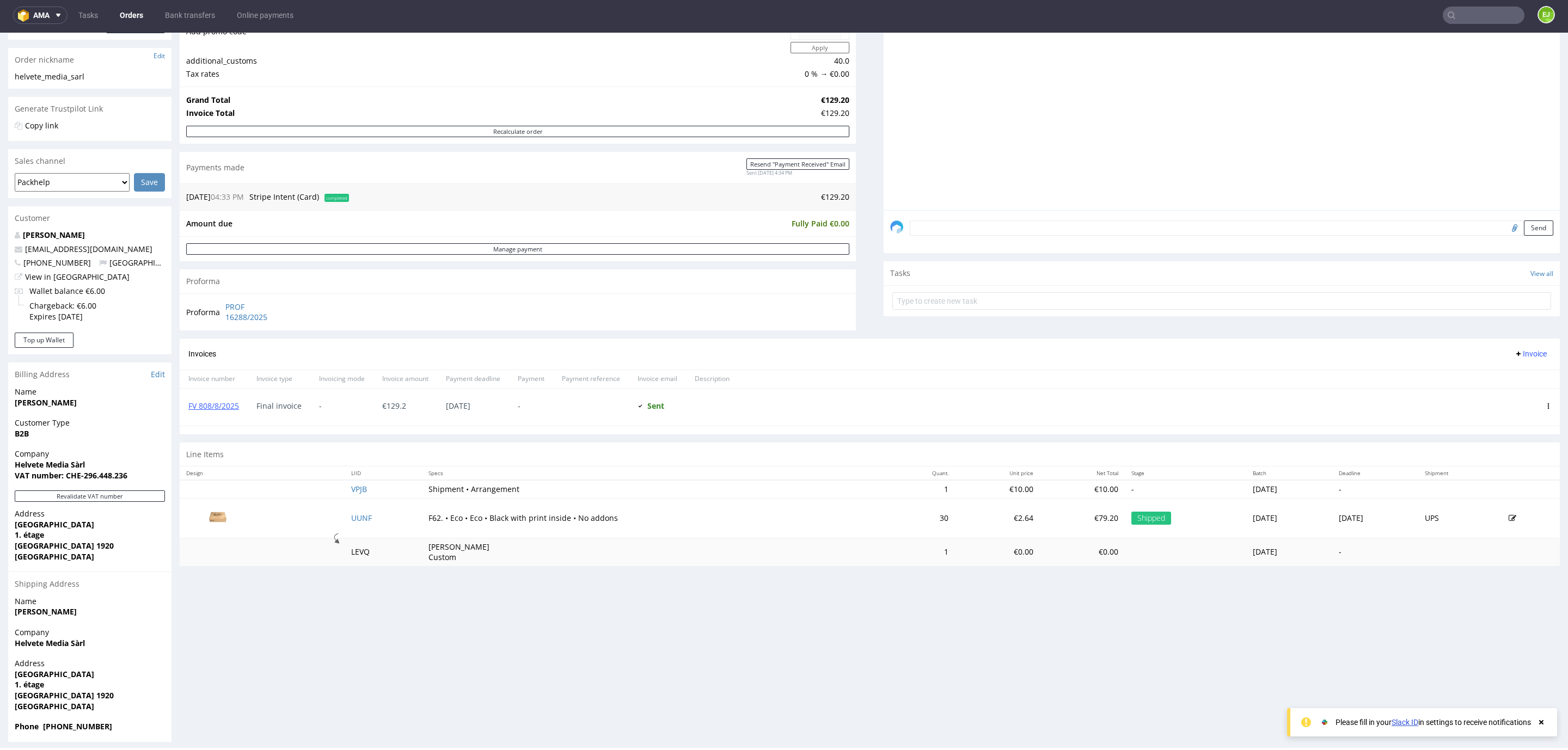
scroll to position [169, 0]
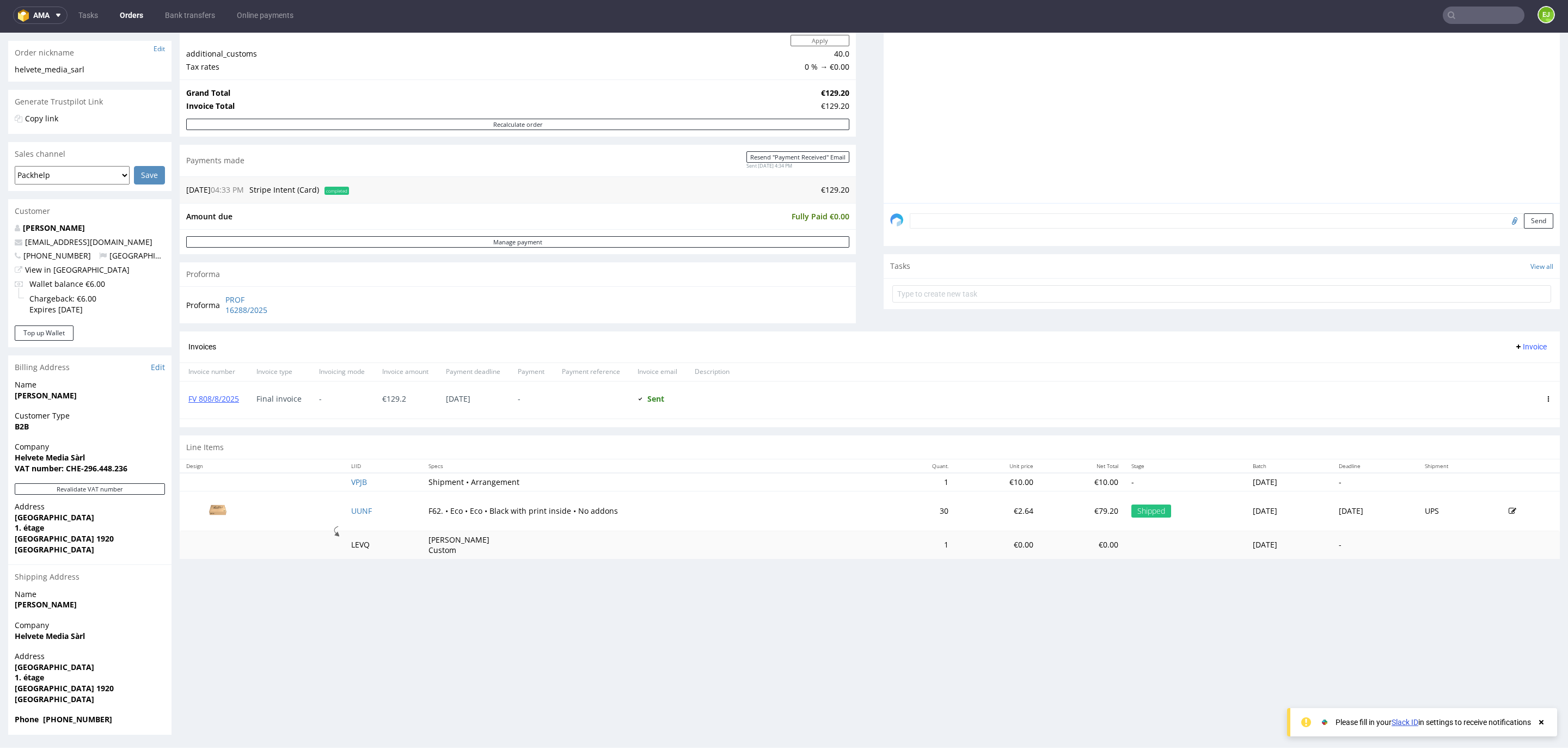
click at [236, 406] on div "FV 808/8/2025" at bounding box center [214, 400] width 68 height 37
click at [229, 402] on link "FV 808/8/2025" at bounding box center [214, 399] width 51 height 10
click at [1473, 6] on input "text" at bounding box center [1483, 15] width 82 height 18
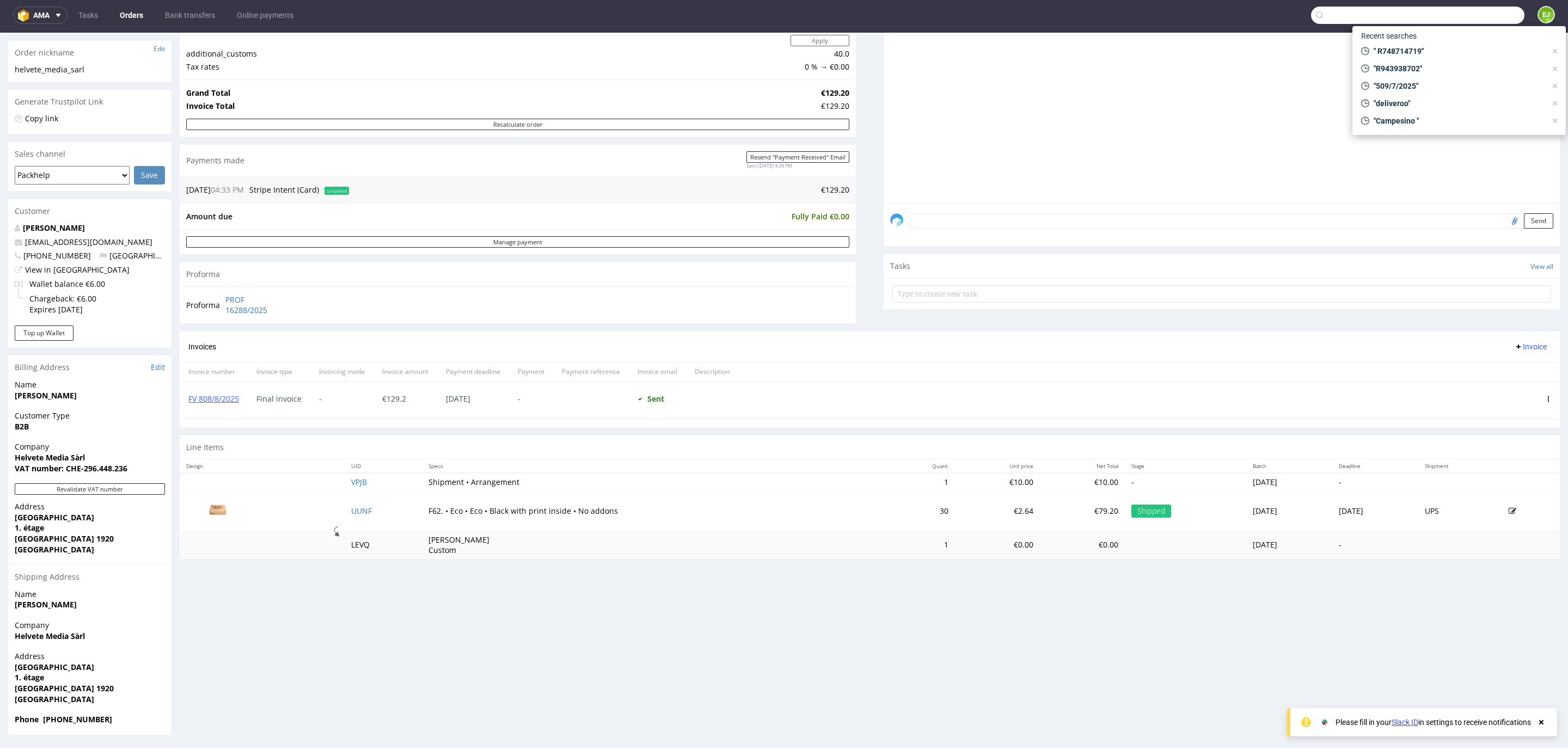
paste input "R781238173"
type input "R781238173"
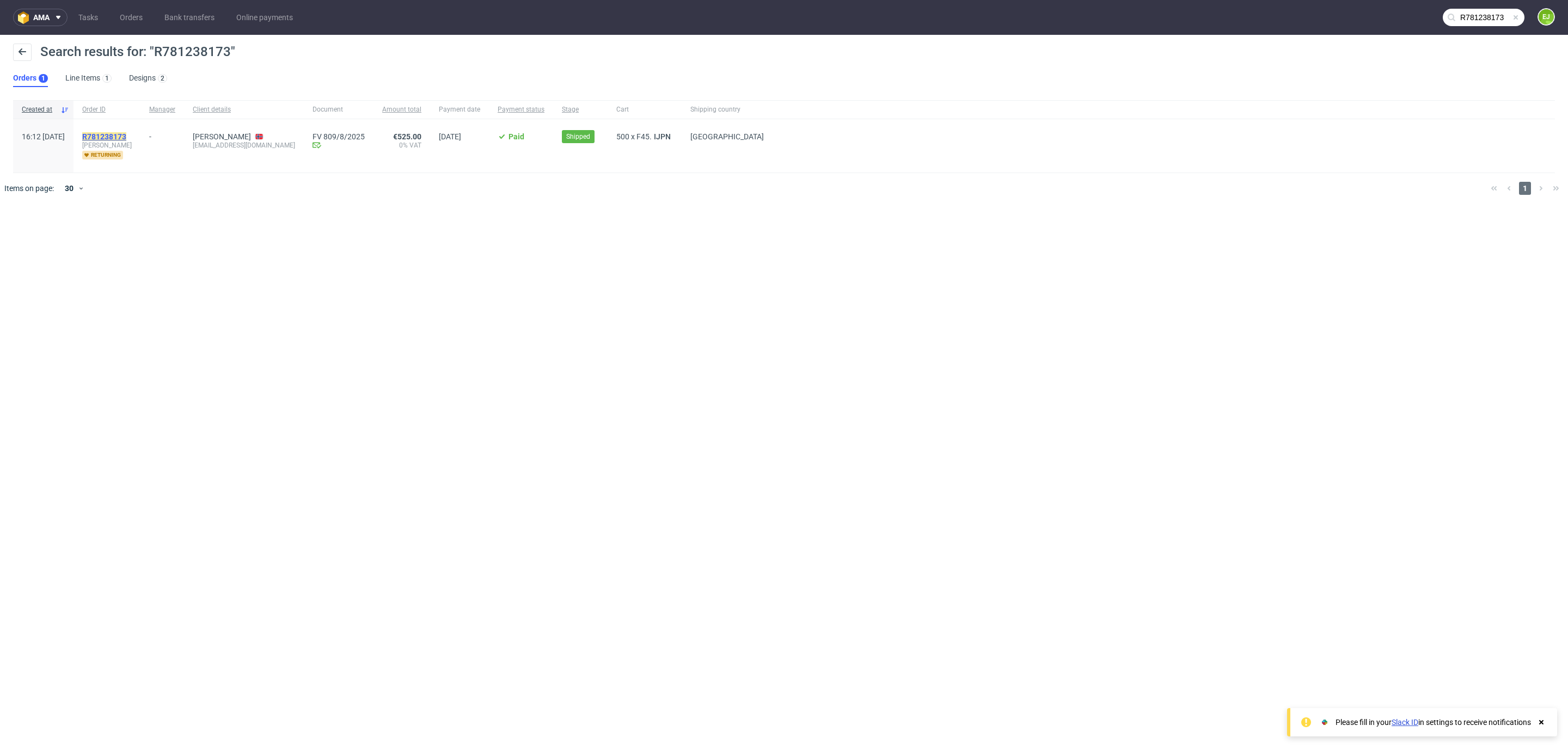
click at [126, 134] on mark "R781238173" at bounding box center [104, 136] width 44 height 8
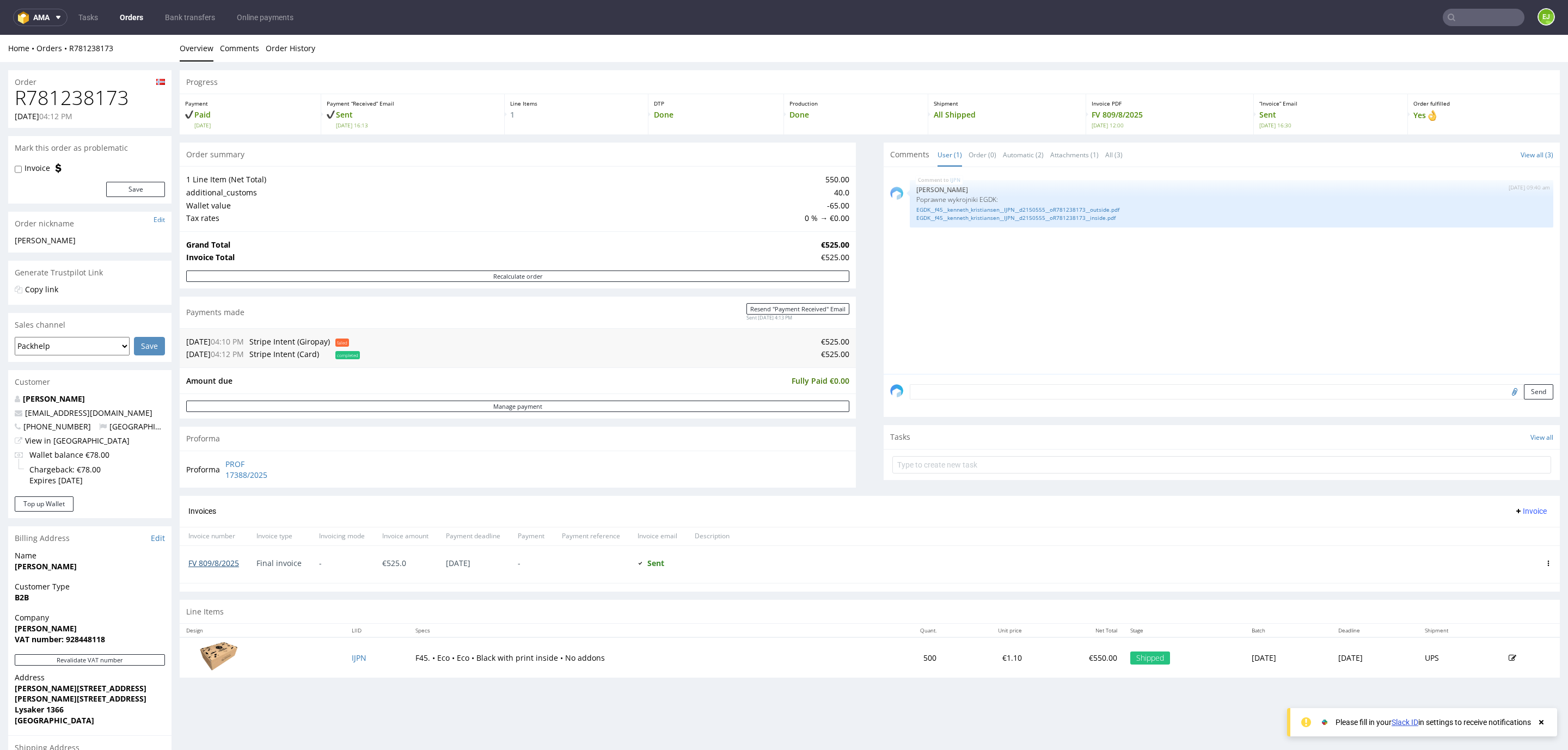
click at [214, 558] on link "FV 809/8/2025" at bounding box center [214, 563] width 51 height 10
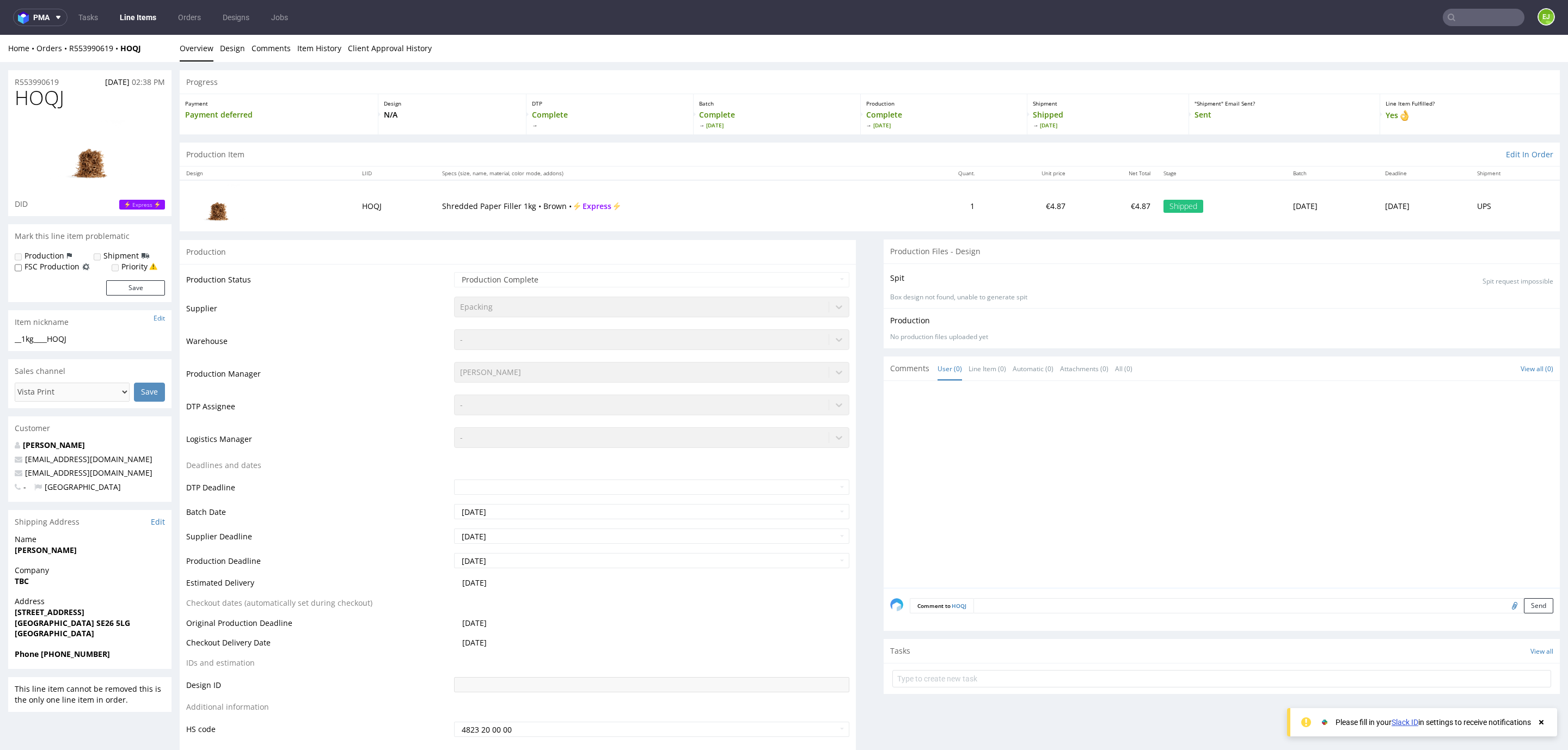
scroll to position [816, 0]
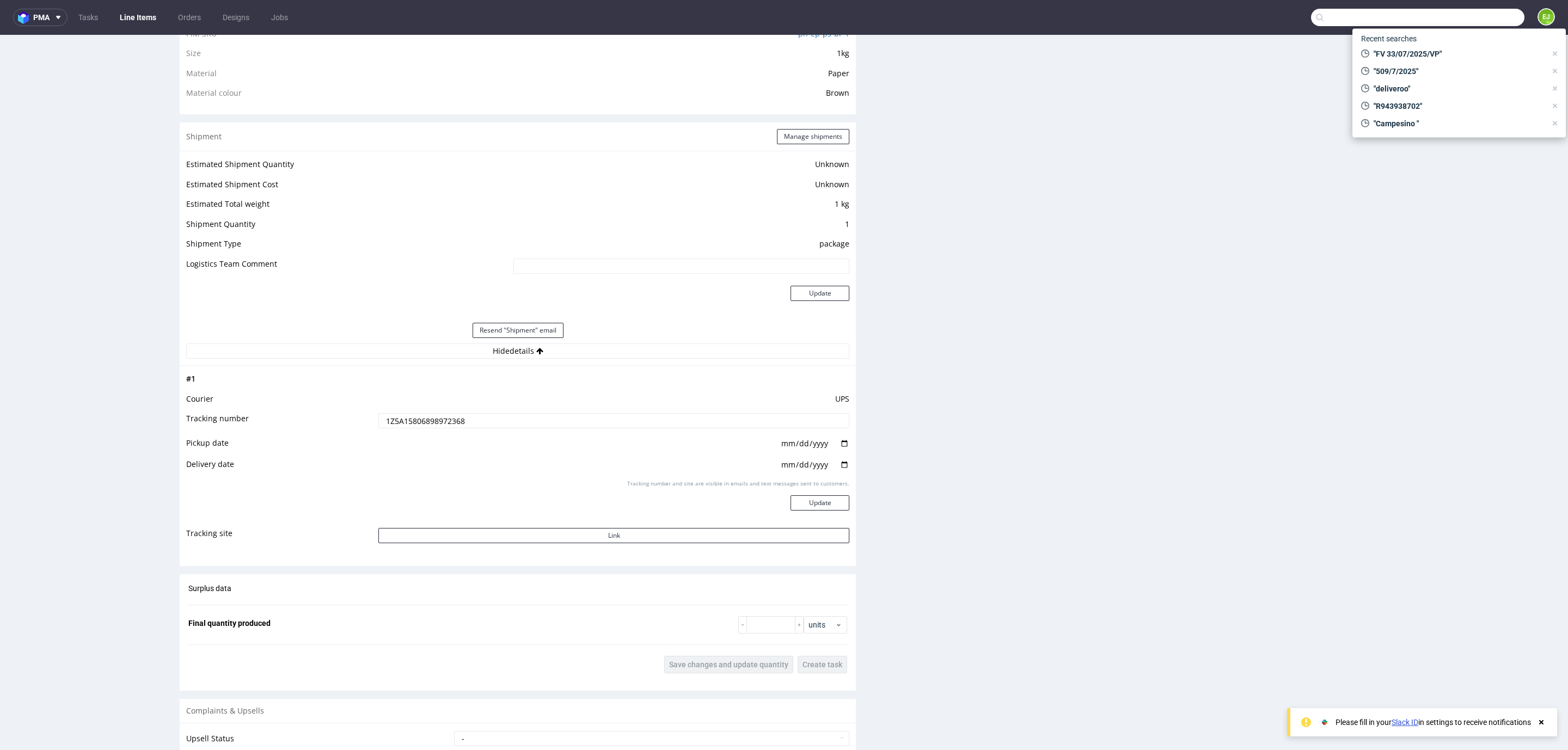
click at [1464, 22] on input "text" at bounding box center [1417, 17] width 214 height 18
paste input "R820416421"
type input "R820416421"
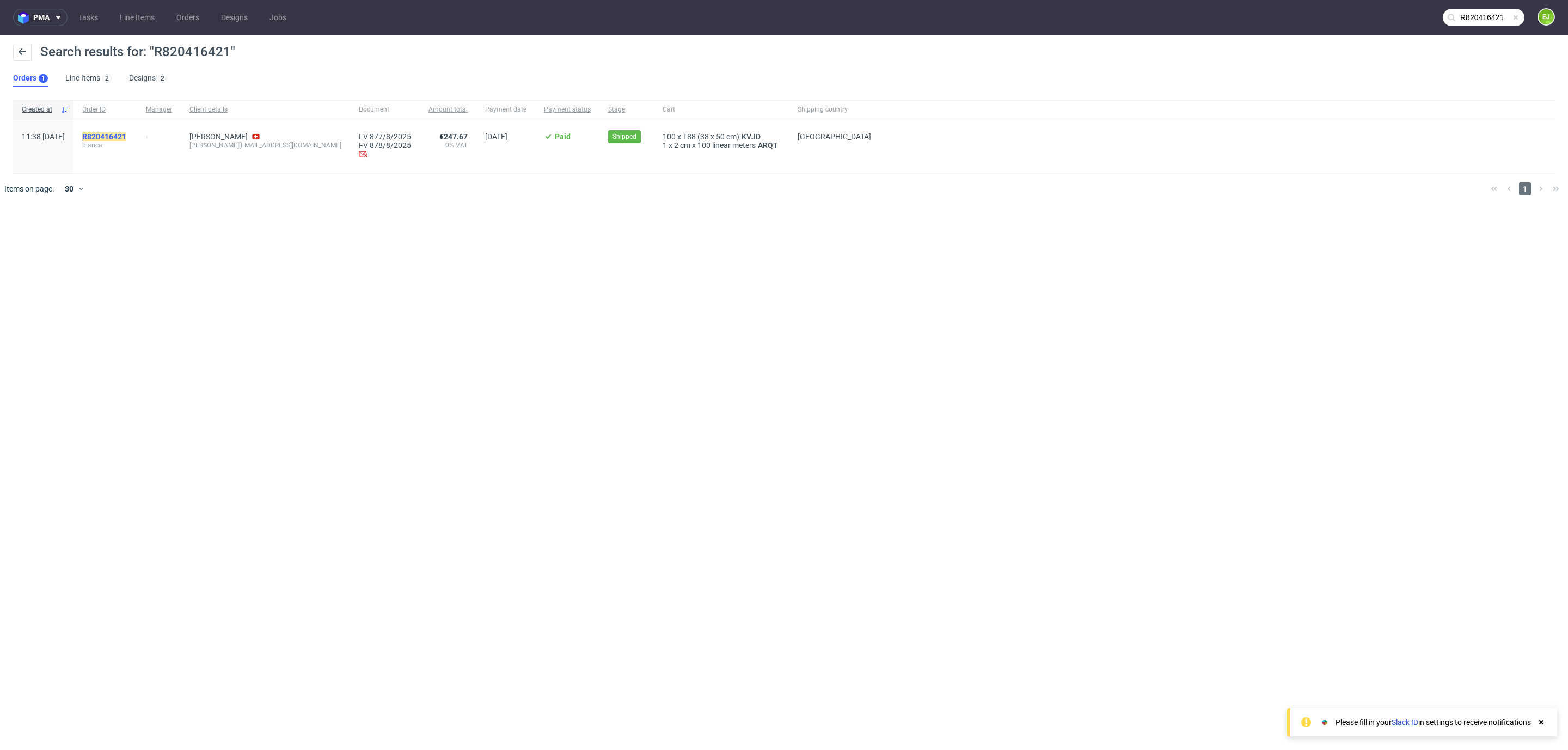
click at [126, 139] on mark "R820416421" at bounding box center [104, 136] width 44 height 8
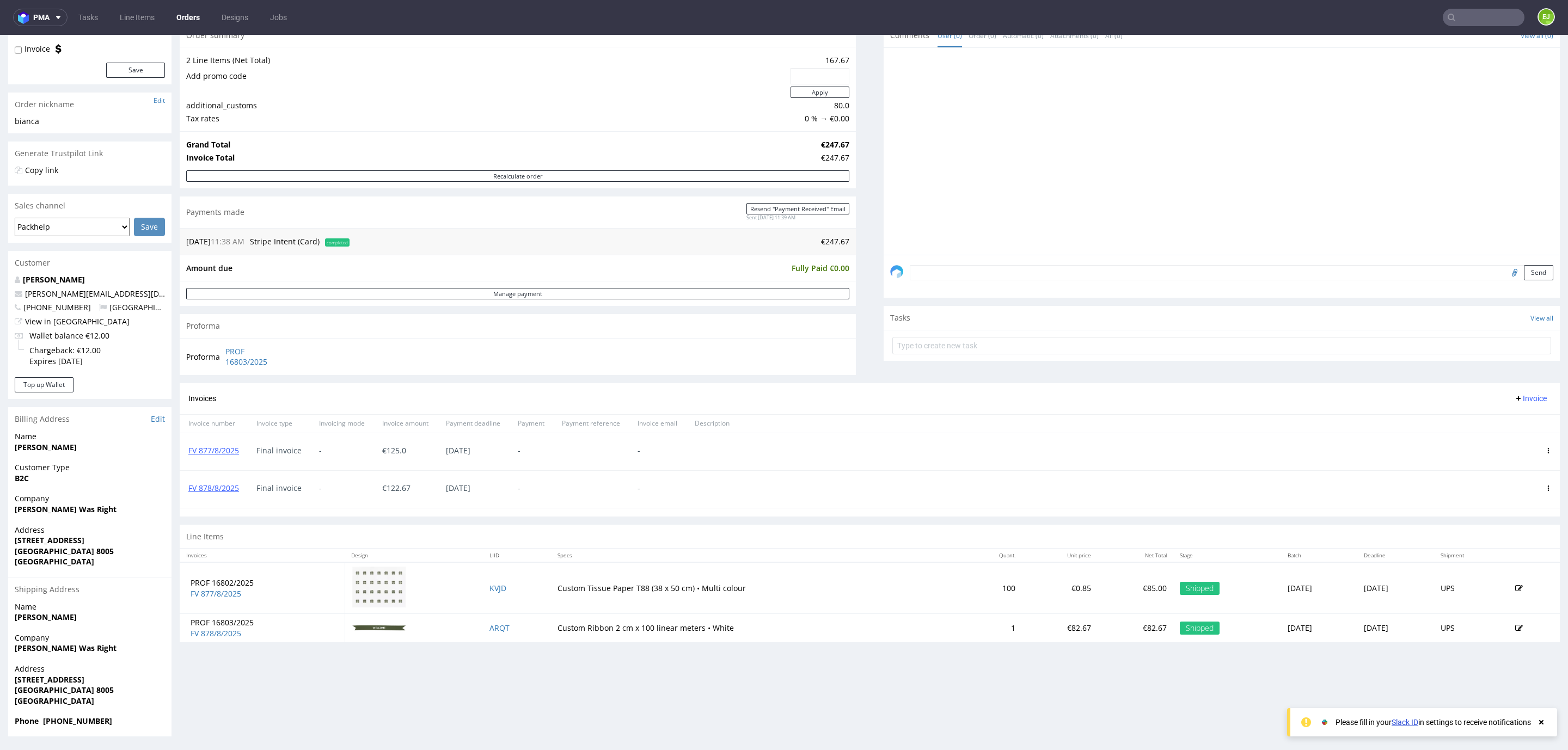
scroll to position [2, 0]
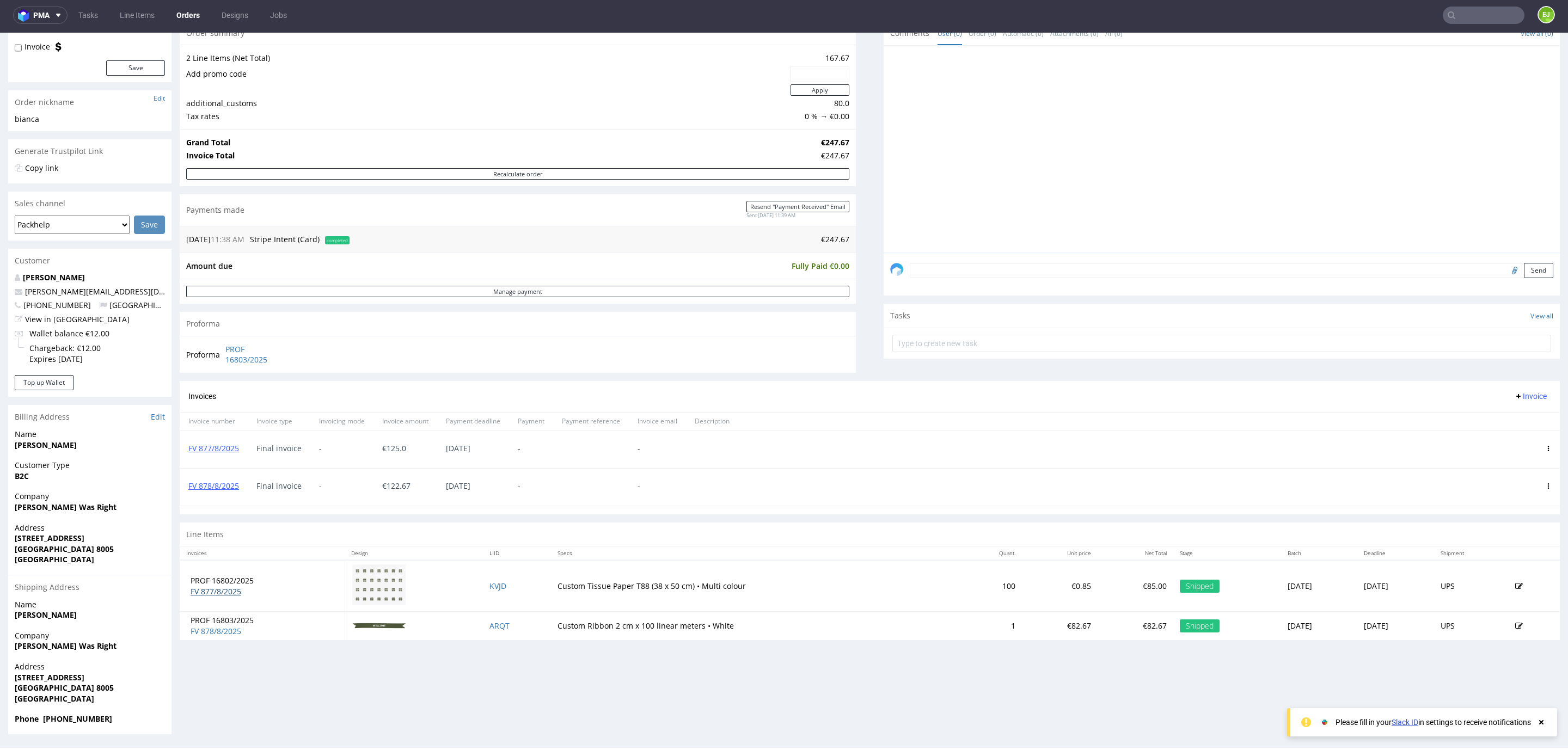
click at [216, 594] on link "FV 877/8/2025" at bounding box center [216, 590] width 51 height 10
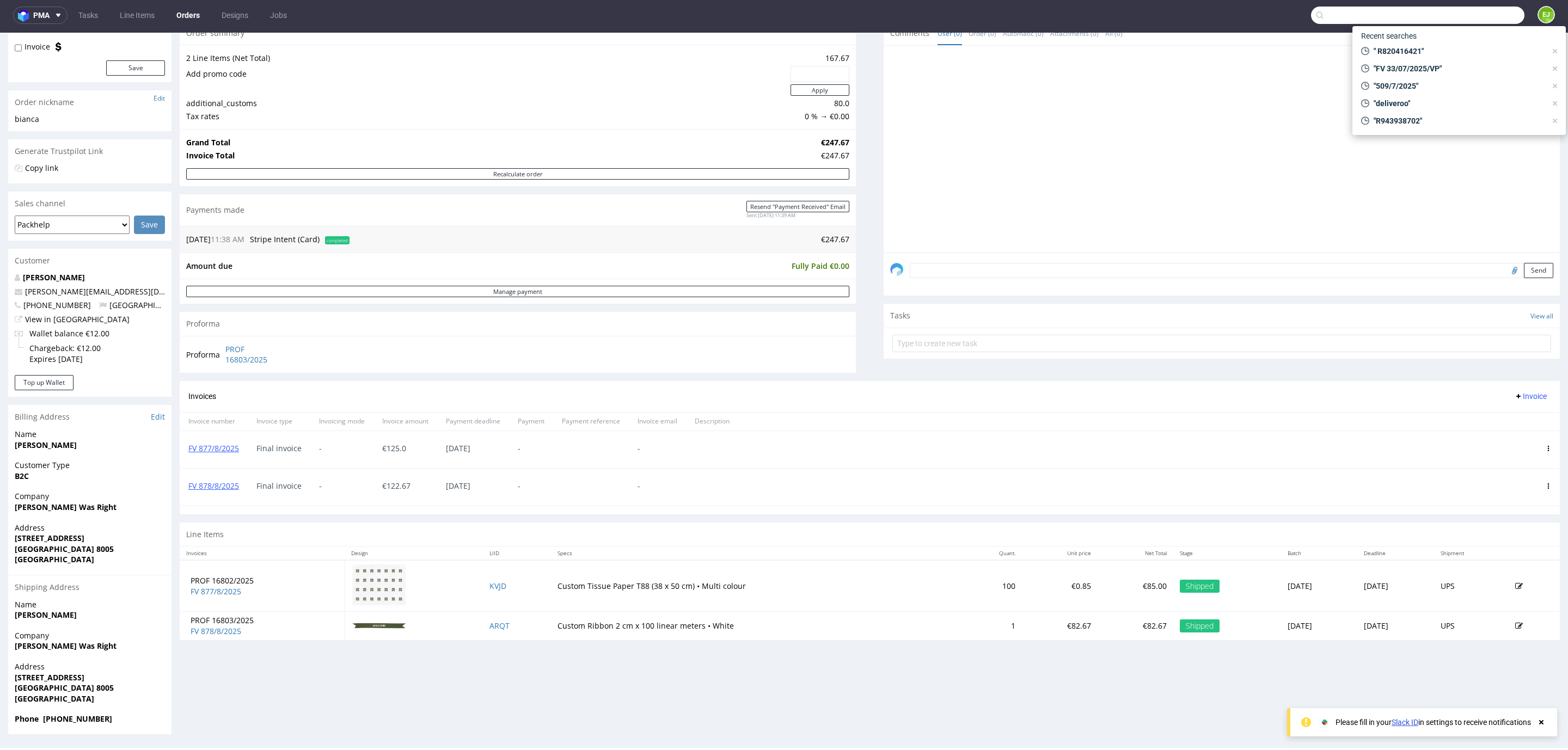
click at [1452, 22] on input "text" at bounding box center [1417, 15] width 214 height 18
paste input "R555587528_"
type input "R555587528"
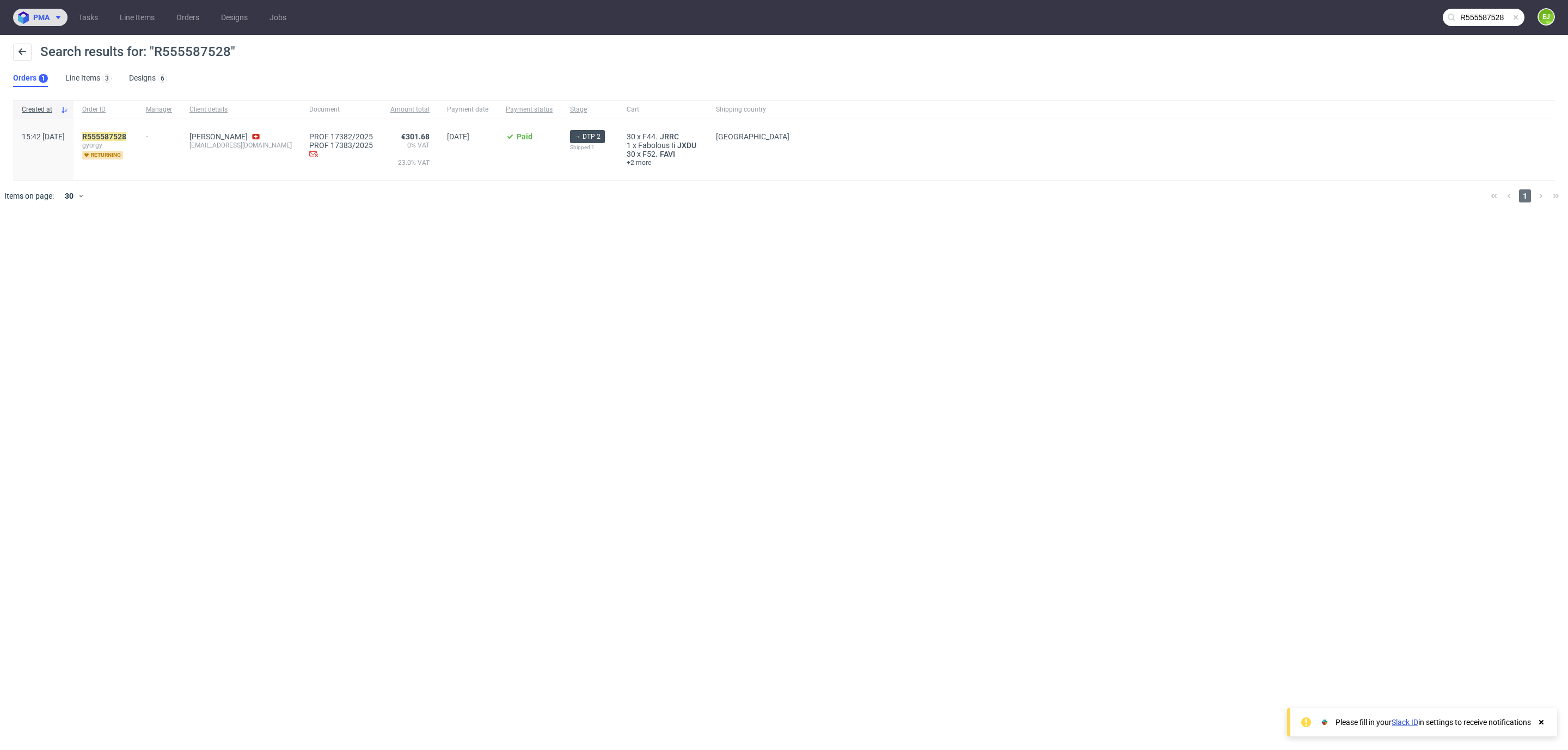
click at [32, 15] on img at bounding box center [25, 18] width 15 height 12
click at [52, 71] on span "PMA" at bounding box center [45, 68] width 16 height 8
click at [29, 12] on img at bounding box center [25, 18] width 15 height 12
click at [56, 64] on span "PMA" at bounding box center [89, 68] width 102 height 8
click at [56, 64] on span "PMA" at bounding box center [89, 68] width 102 height 8
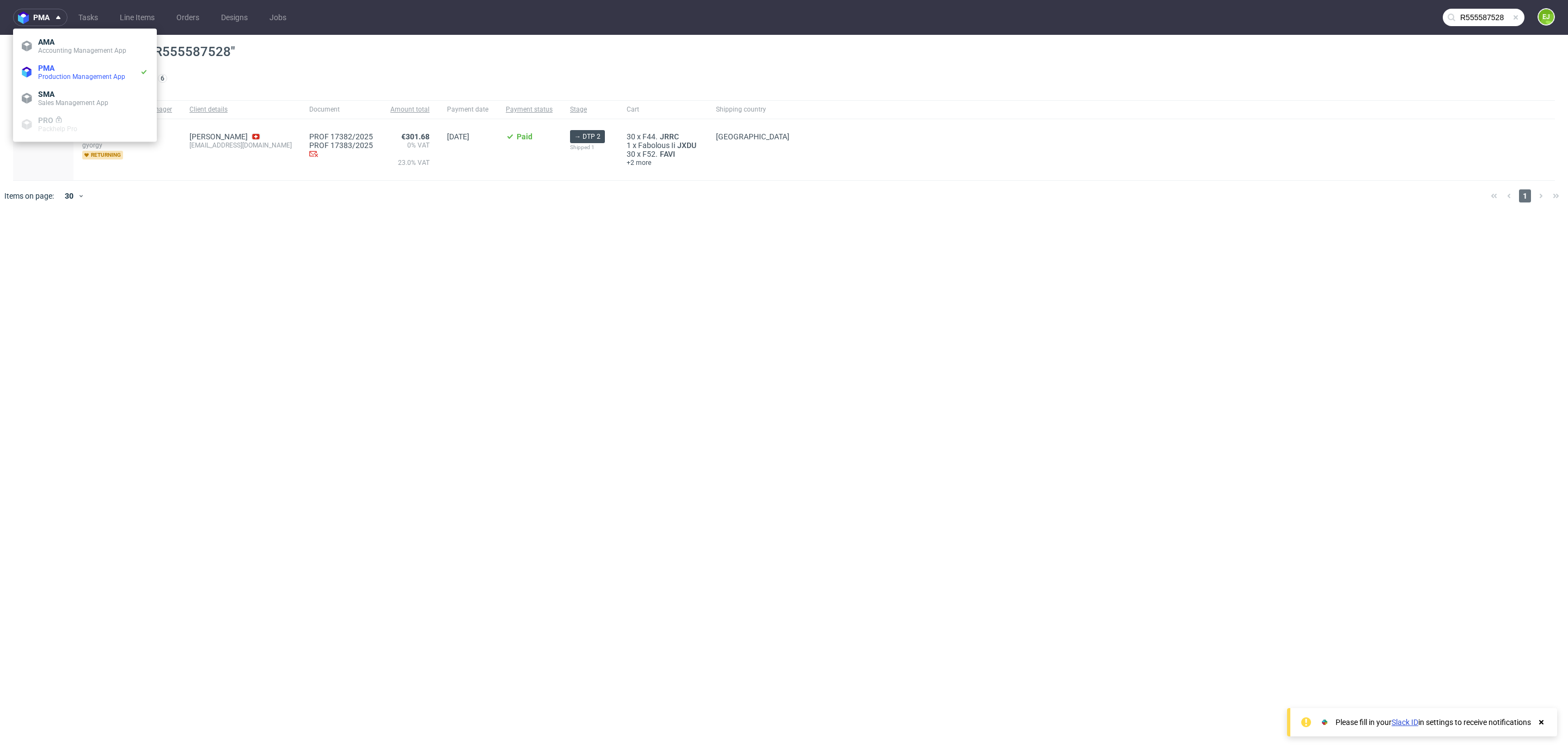
drag, startPoint x: 192, startPoint y: 286, endPoint x: 887, endPoint y: 110, distance: 716.9
click at [195, 282] on div "pma Tasks Line Items Orders Designs Jobs R555587528 EJ Search results for: "R55…" at bounding box center [784, 375] width 1568 height 750
click at [1512, 18] on span at bounding box center [1515, 17] width 8 height 8
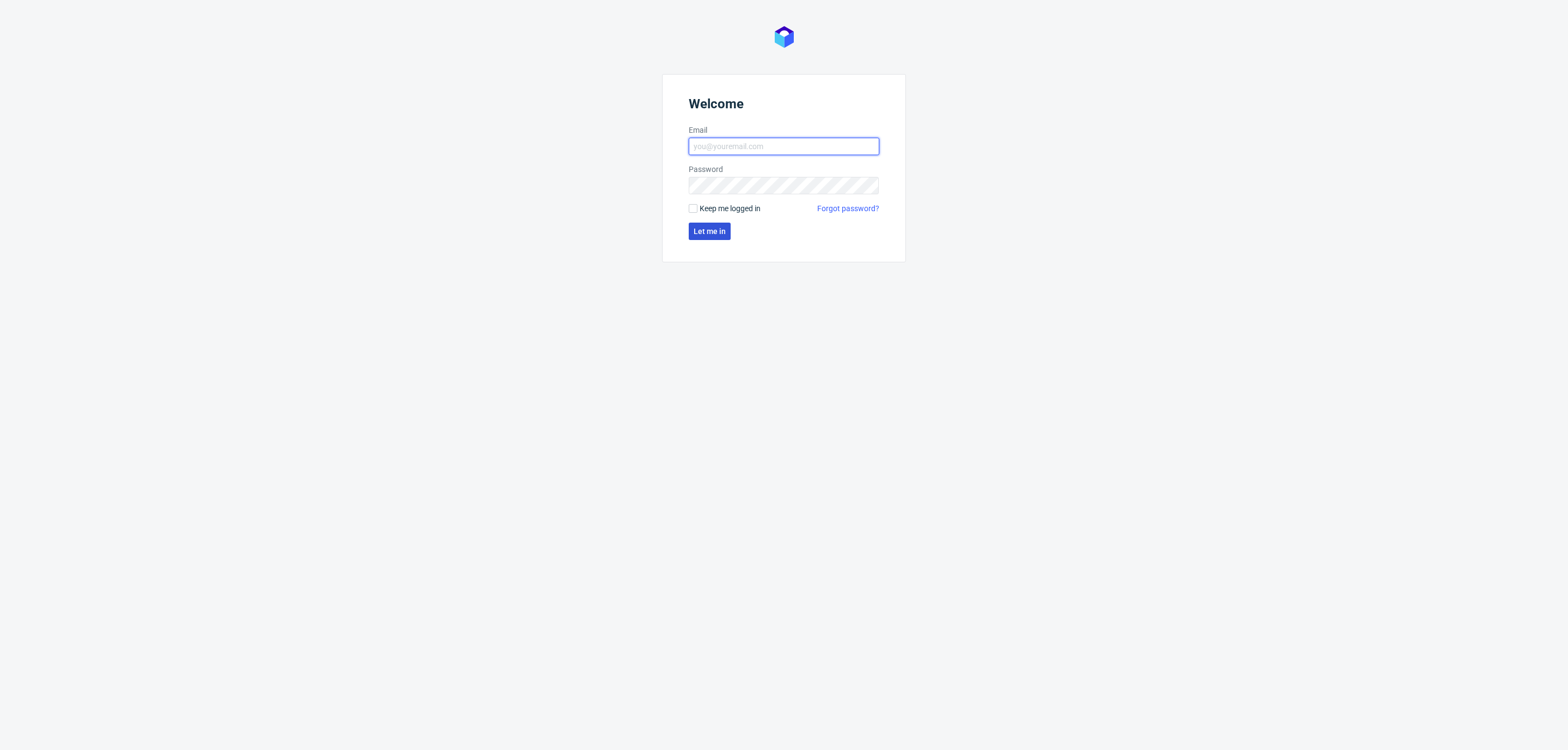
type input "[EMAIL_ADDRESS][DOMAIN_NAME]"
click at [716, 237] on button "Let me in" at bounding box center [709, 231] width 42 height 18
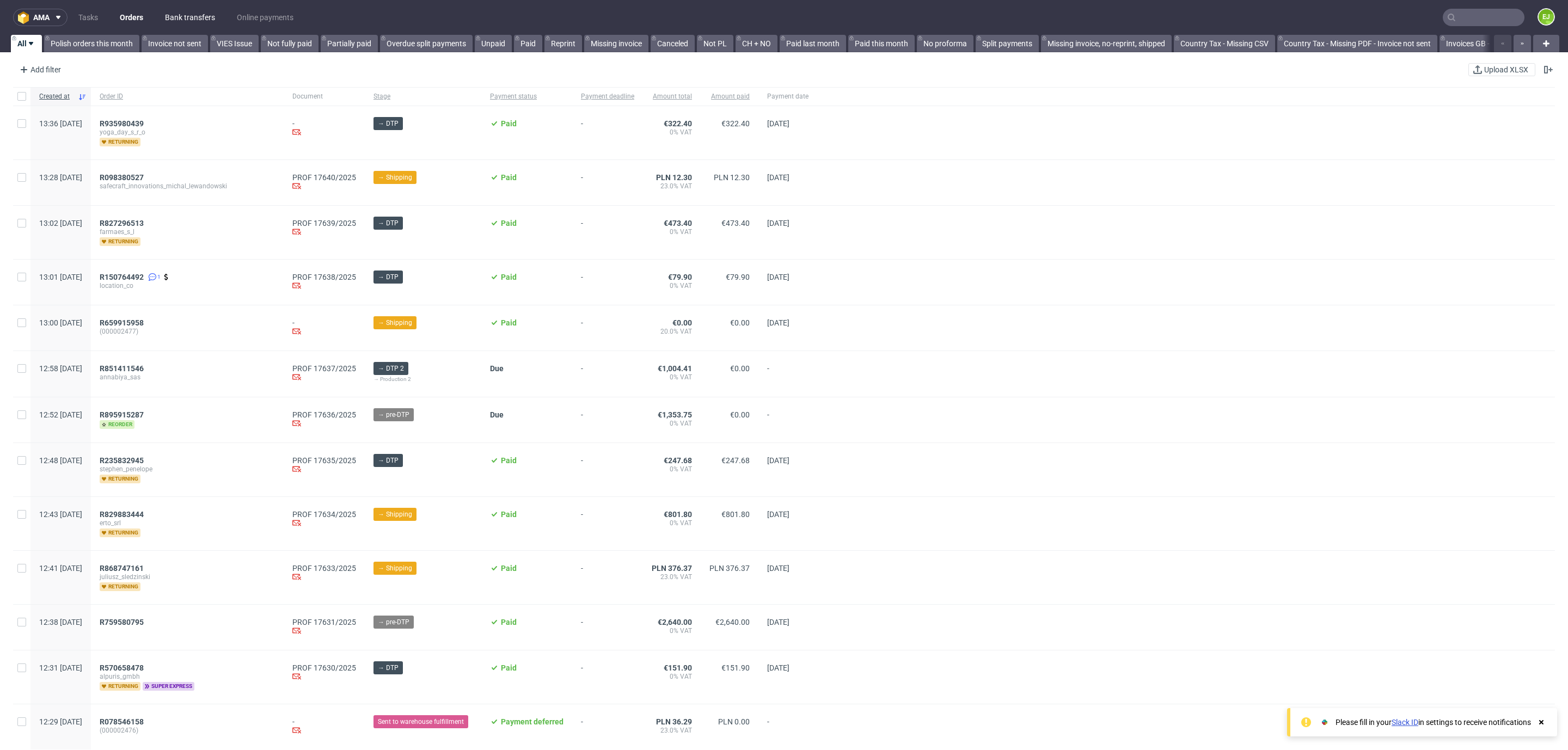
click at [177, 25] on link "Bank transfers" at bounding box center [190, 17] width 63 height 18
